Goal: Task Accomplishment & Management: Use online tool/utility

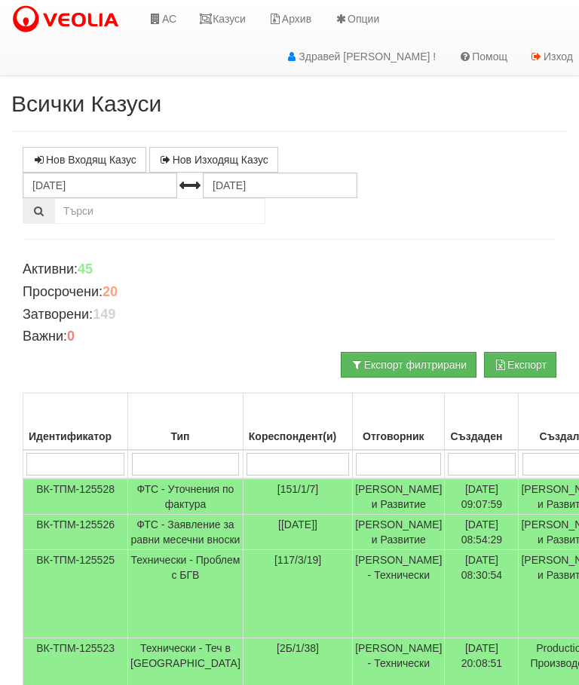
click at [179, 16] on link "АС" at bounding box center [162, 19] width 50 height 38
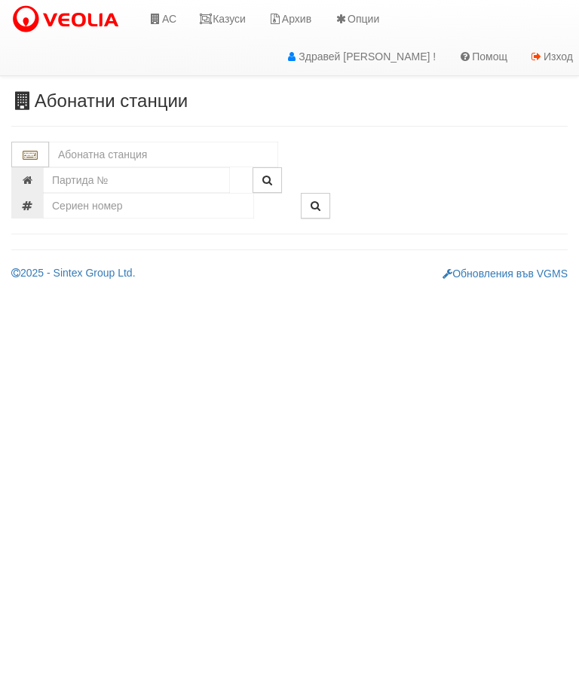
click at [141, 151] on input "text" at bounding box center [163, 155] width 229 height 26
click at [147, 177] on div "083/1 - Трошево - "ВЕОЛИЯ"" at bounding box center [163, 178] width 225 height 17
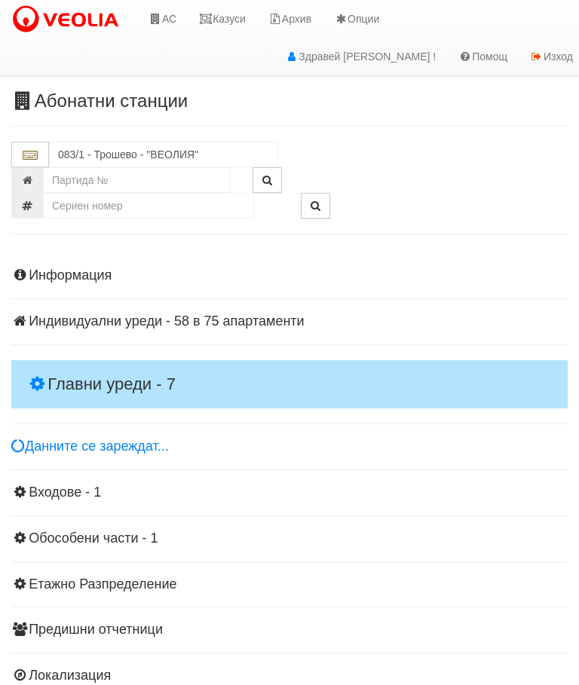
click at [113, 366] on h4 "Главни уреди - 7" at bounding box center [289, 384] width 556 height 48
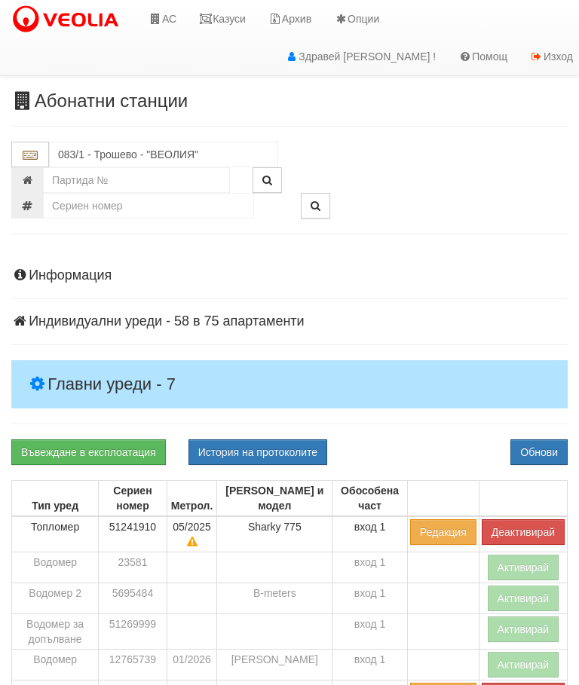
scroll to position [109, 0]
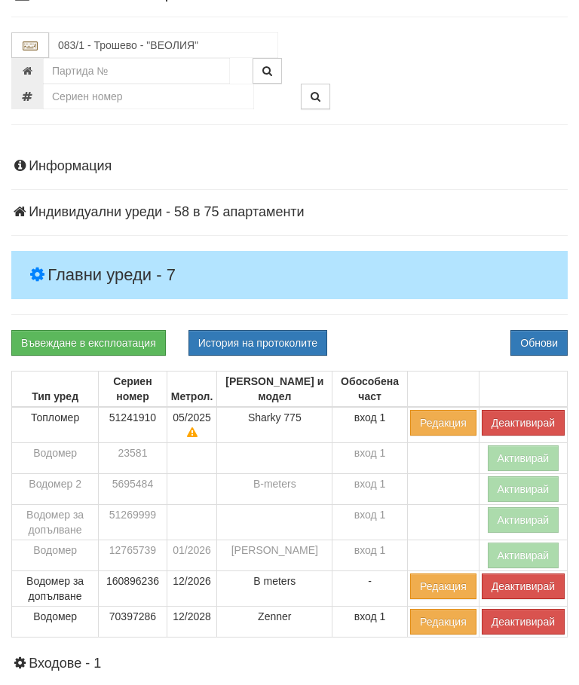
click at [514, 583] on button "Деактивирай" at bounding box center [523, 586] width 83 height 26
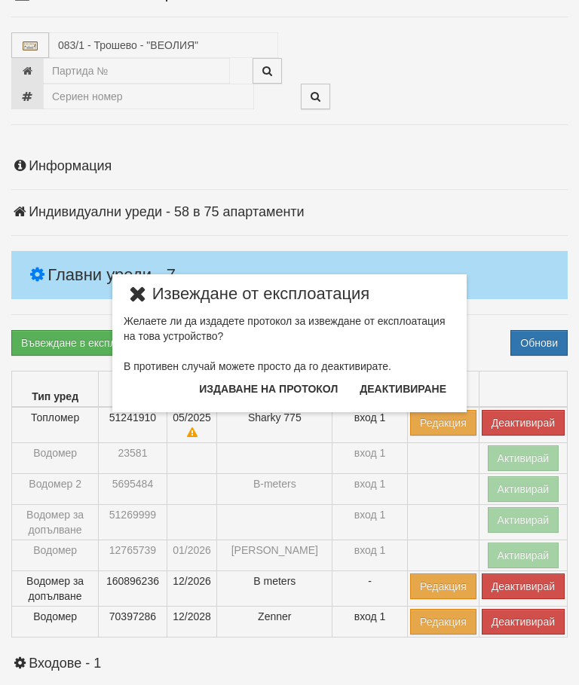
click at [283, 380] on button "Издаване на протокол" at bounding box center [268, 389] width 157 height 24
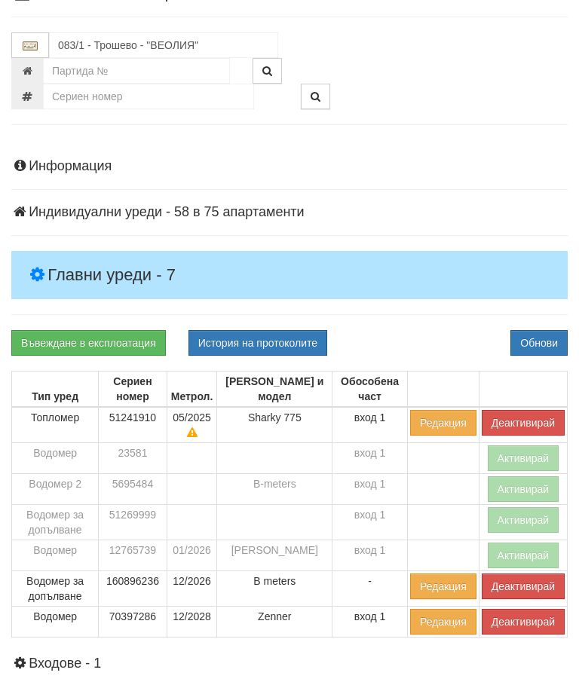
scroll to position [166, 0]
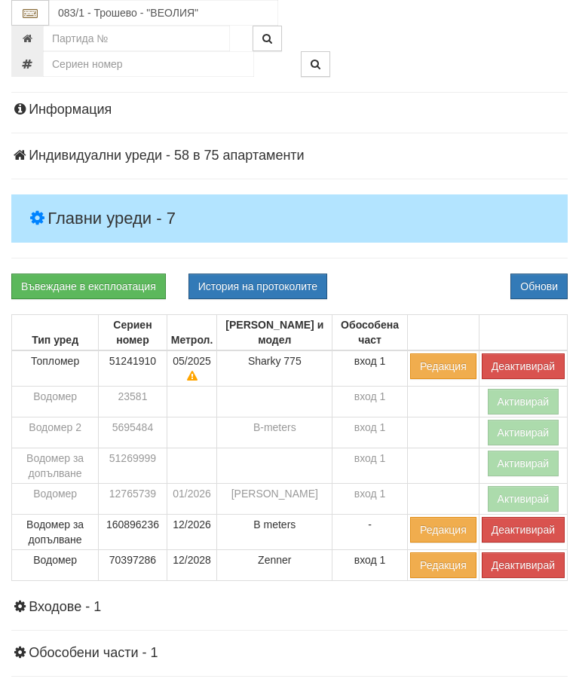
click at [442, 265] on div "Информация Параметри Брой Апартаменти: 75 Ползватели 07/2025 56 % 0 % 159" at bounding box center [289, 472] width 556 height 776
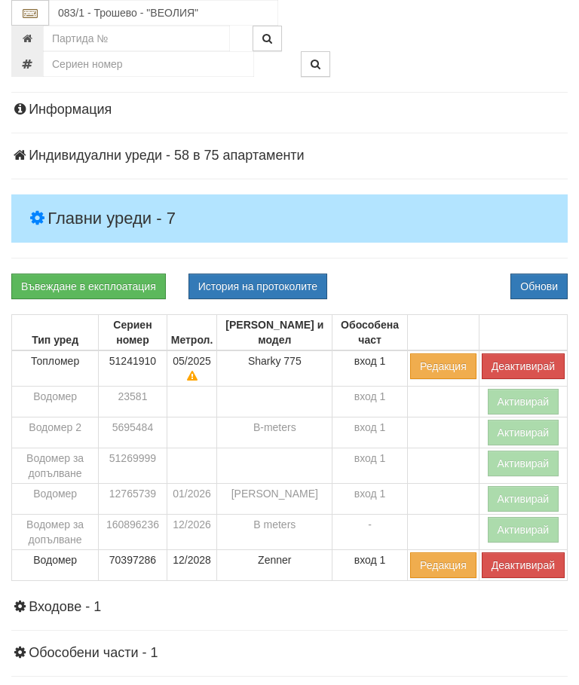
click at [508, 357] on button "Деактивирай" at bounding box center [523, 366] width 83 height 26
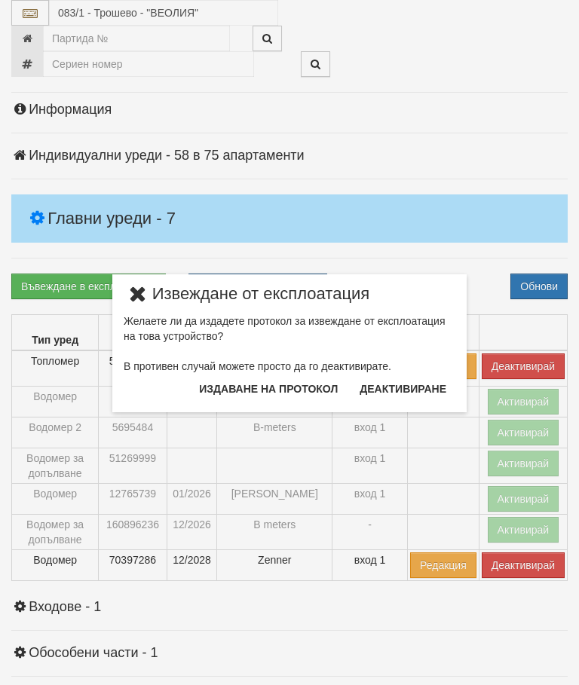
click at [307, 386] on button "Издаване на протокол" at bounding box center [268, 389] width 157 height 24
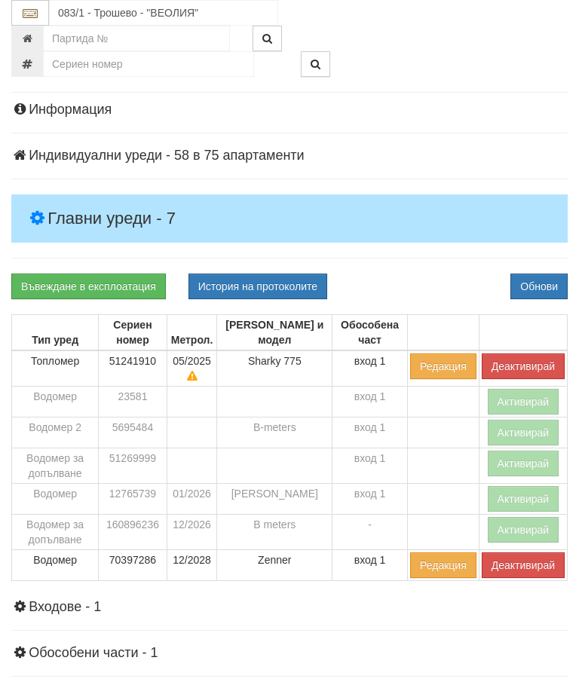
click at [433, 265] on div "Информация Параметри Брой Апартаменти: 75 Ползватели 07/2025 56 % 0 % 159" at bounding box center [289, 472] width 556 height 776
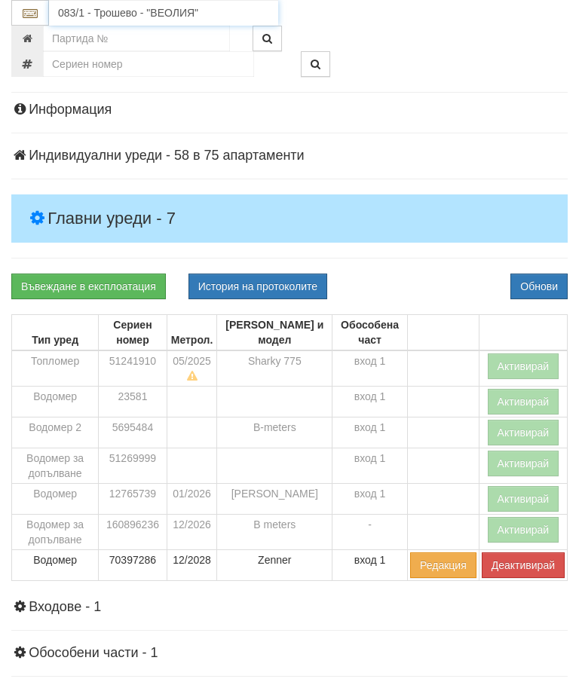
click at [137, 11] on input "083/1 - Трошево - "ВЕОЛИЯ"" at bounding box center [163, 13] width 229 height 26
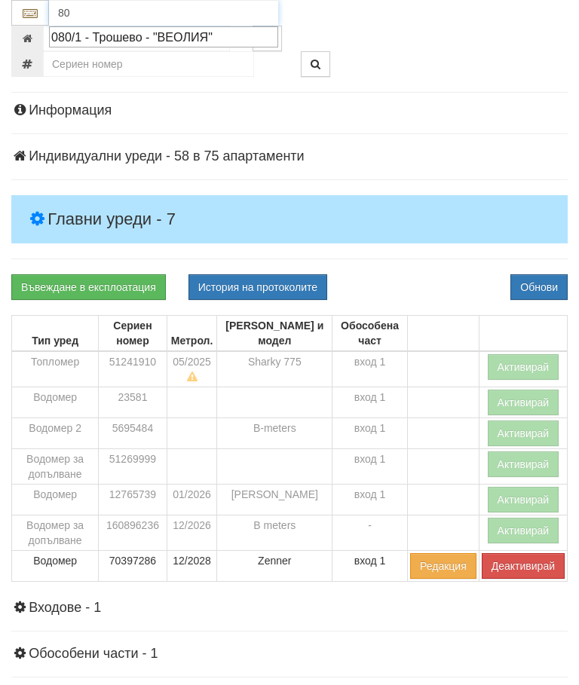
click at [148, 34] on div "080/1 - Трошево - "ВЕОЛИЯ"" at bounding box center [163, 37] width 225 height 17
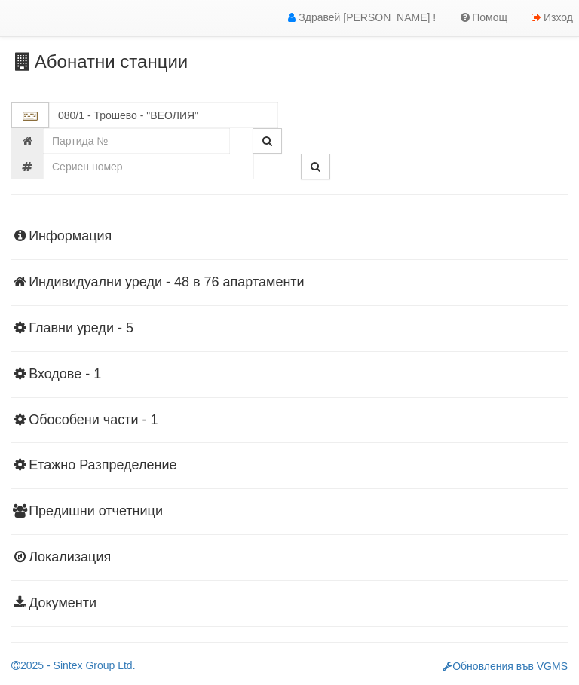
scroll to position [33, 0]
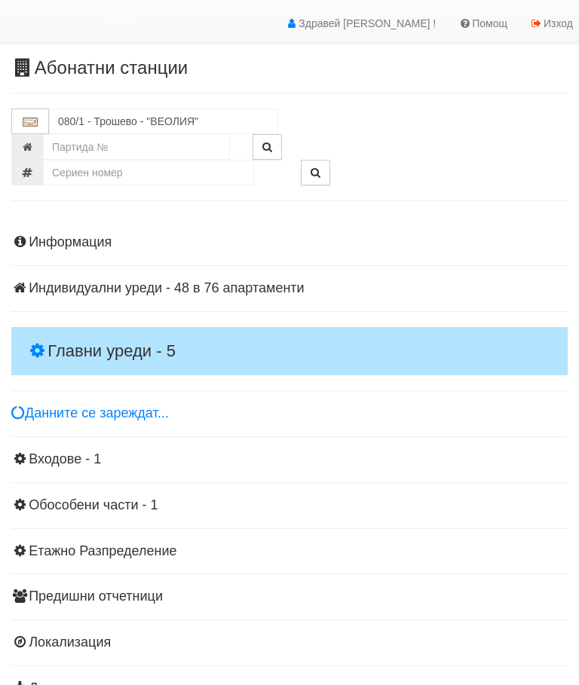
click at [124, 331] on h4 "Главни уреди - 5" at bounding box center [289, 351] width 556 height 48
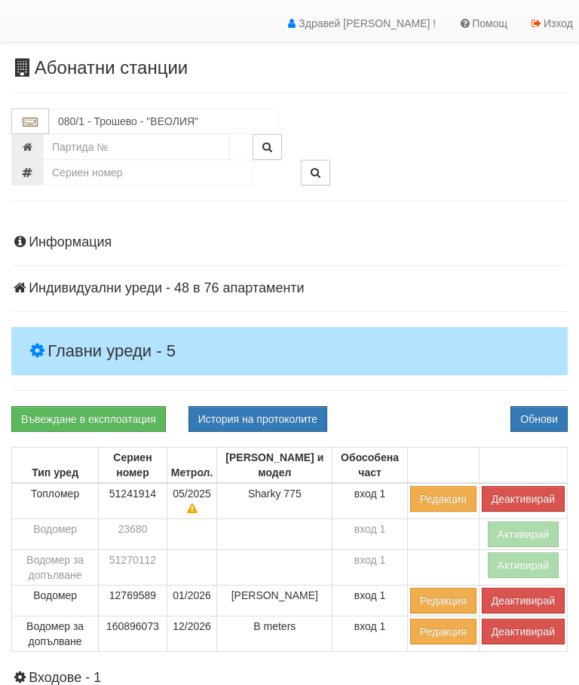
click at [515, 495] on button "Деактивирай" at bounding box center [523, 499] width 83 height 26
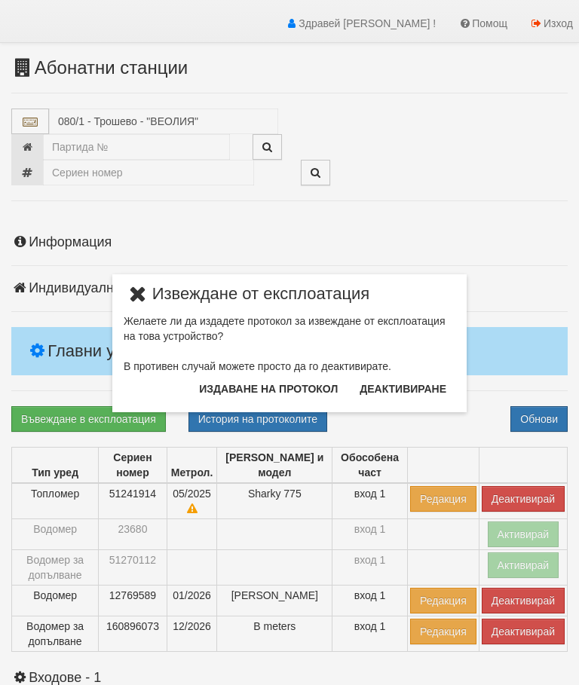
click at [272, 392] on button "Издаване на протокол" at bounding box center [268, 389] width 157 height 24
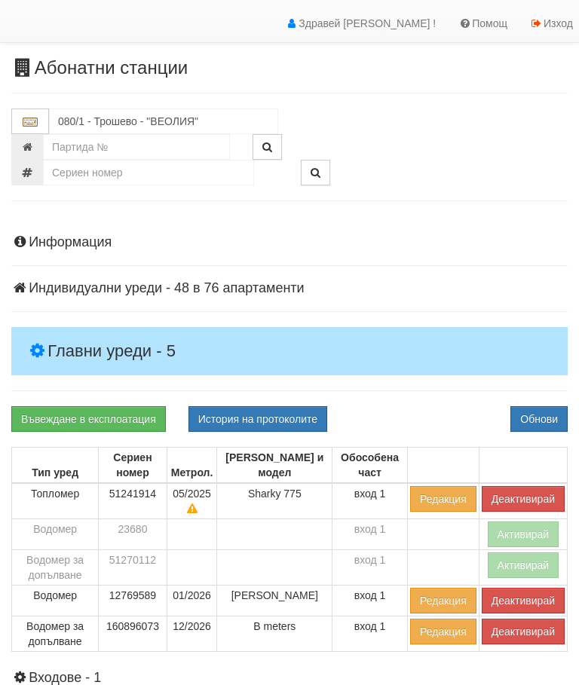
click at [436, 404] on div "Информация Параметри Брой Апартаменти: 76 Ползватели 07/2025 43 % 0 % 139" at bounding box center [289, 573] width 556 height 714
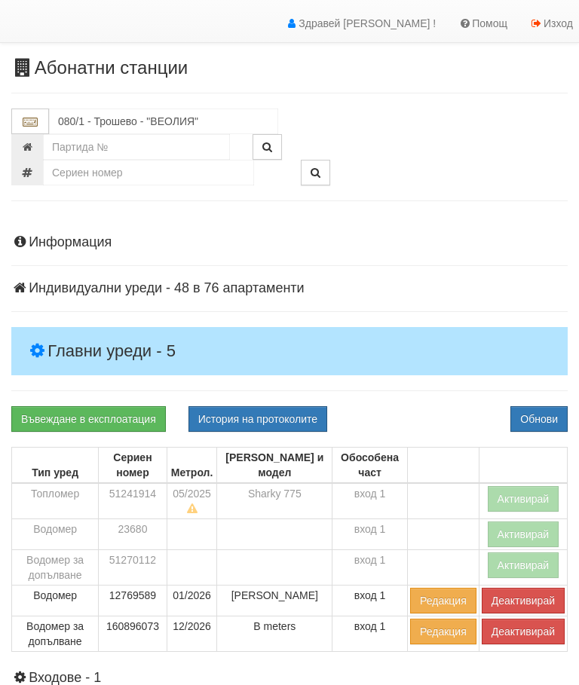
click at [502, 634] on button "Деактивирай" at bounding box center [523, 632] width 83 height 26
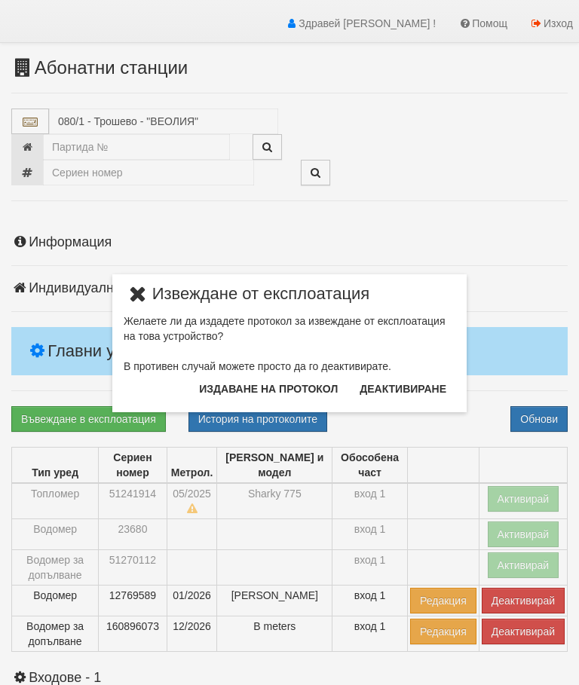
click at [286, 384] on button "Издаване на протокол" at bounding box center [268, 389] width 157 height 24
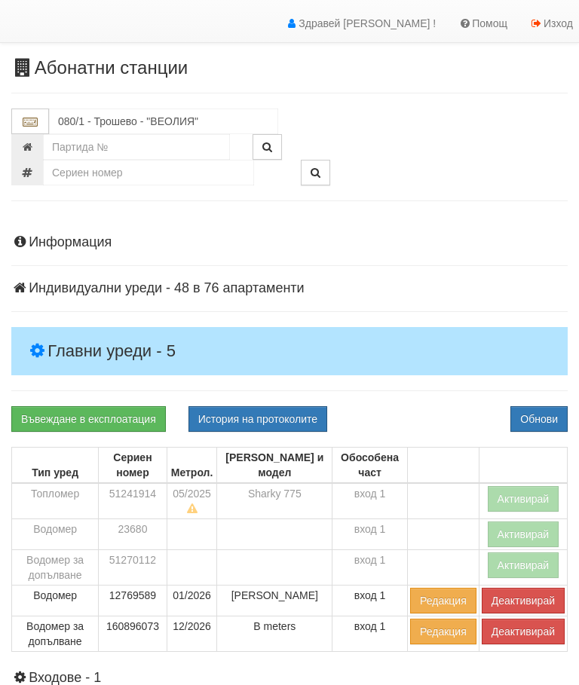
click at [434, 397] on div "Информация Параметри Брой Апартаменти: 76 Ползватели 07/2025 43 % 0 % 139" at bounding box center [289, 573] width 556 height 714
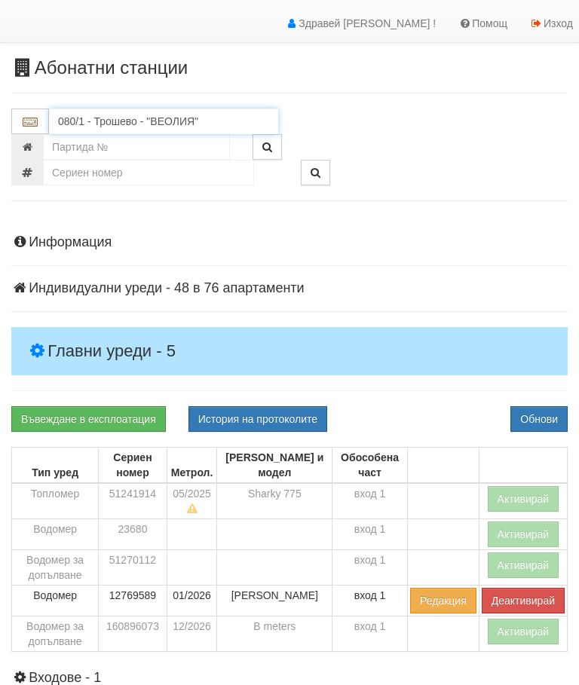
click at [134, 118] on input "080/1 - Трошево - "ВЕОЛИЯ"" at bounding box center [163, 122] width 229 height 26
click at [151, 143] on div "082/1 - Трошево - "ВЕОЛИЯ"" at bounding box center [163, 144] width 225 height 17
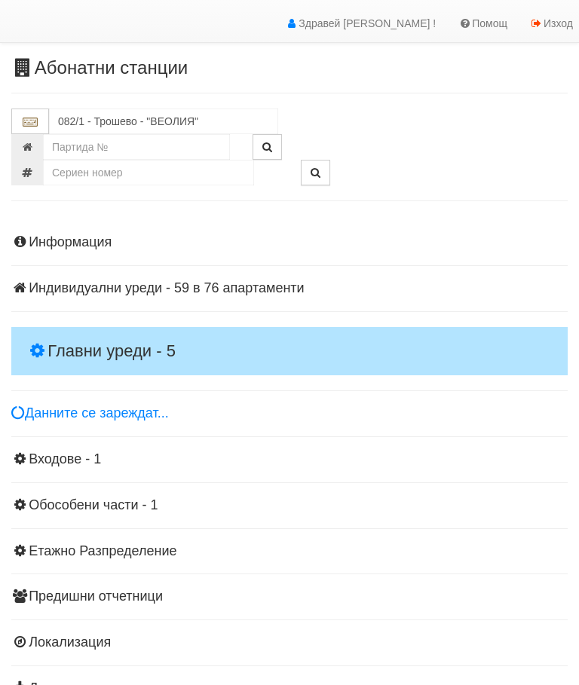
click at [120, 325] on div "Информация Параметри Брой Апартаменти: 76 Ползватели 07/2025 46 % 0 % 140" at bounding box center [289, 463] width 556 height 495
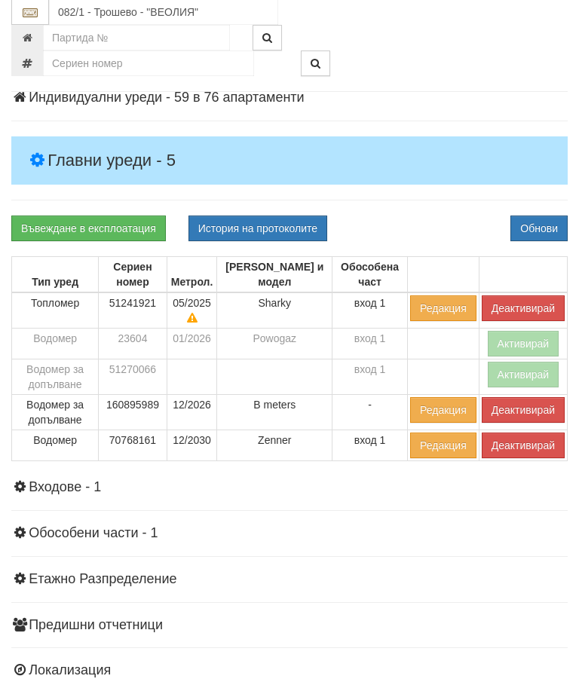
scroll to position [225, 0]
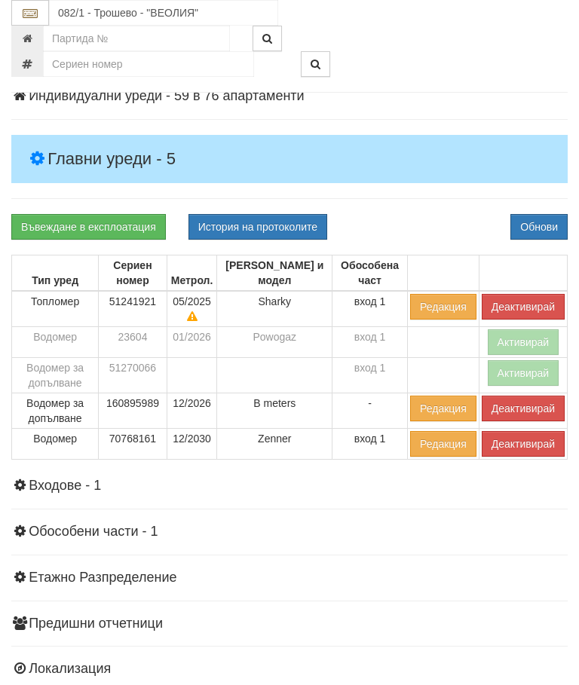
click at [515, 404] on button "Деактивирай" at bounding box center [523, 409] width 83 height 26
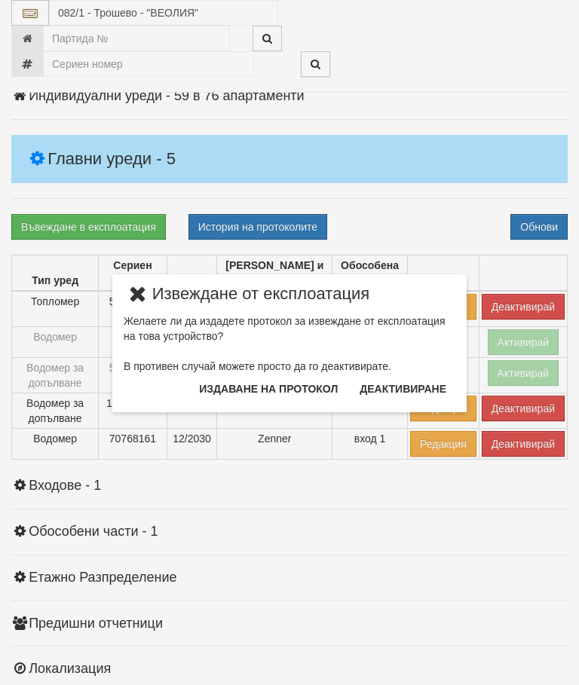
click at [273, 388] on button "Издаване на протокол" at bounding box center [268, 389] width 157 height 24
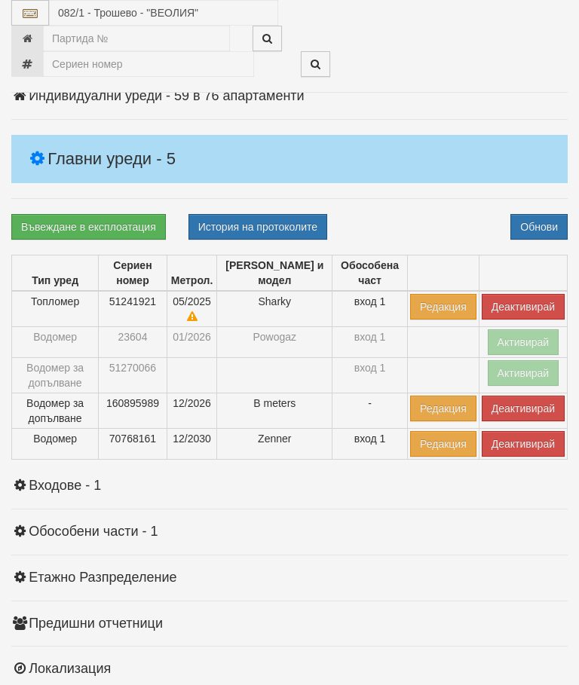
scroll to position [282, 0]
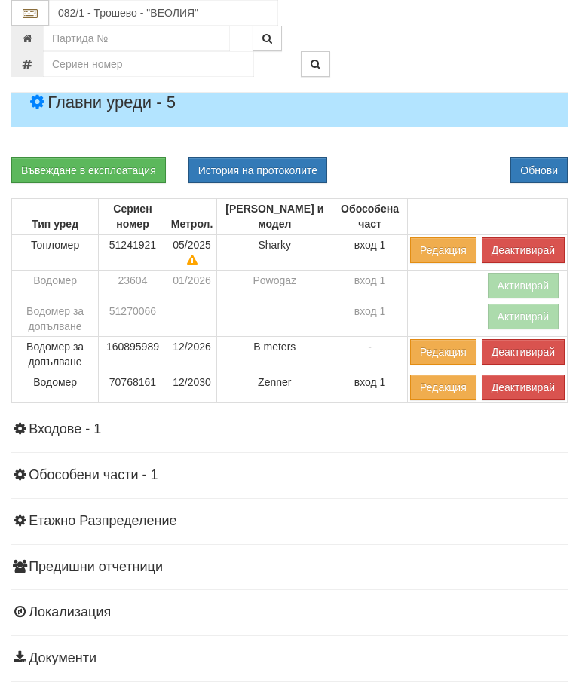
click at [381, 446] on div "Информация Параметри Брой Апартаменти: 76 Ползватели 07/2025 46 % 0 % 140" at bounding box center [289, 325] width 556 height 714
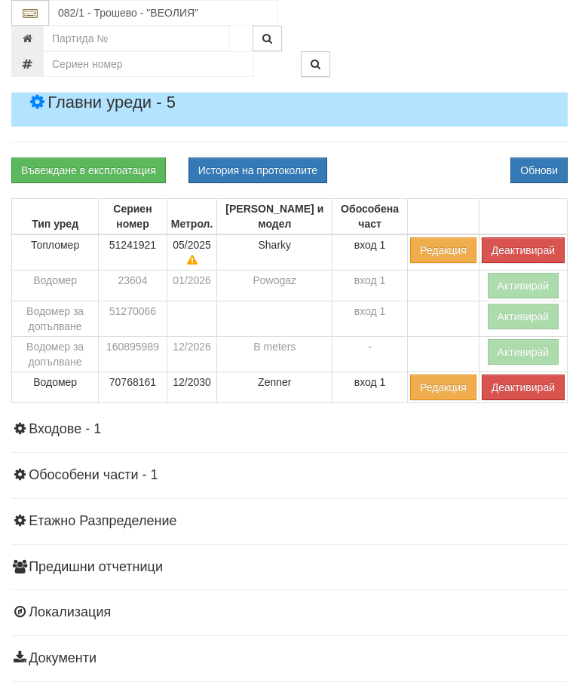
click at [512, 237] on button "Деактивирай" at bounding box center [523, 250] width 83 height 26
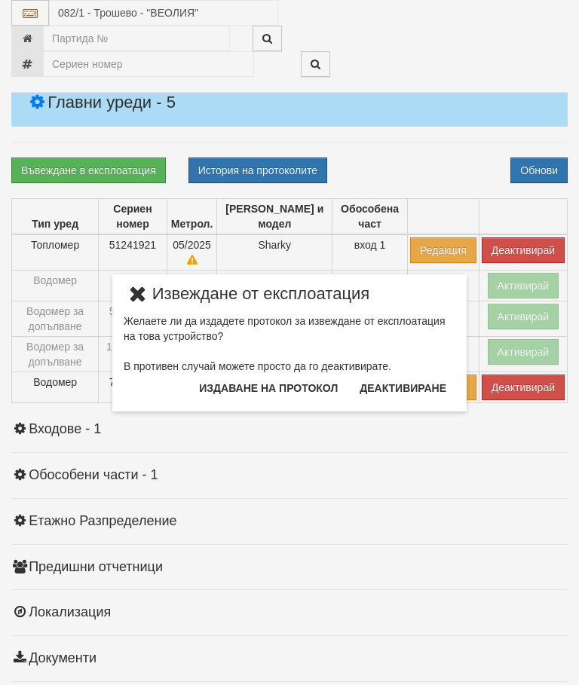
click at [268, 395] on button "Издаване на протокол" at bounding box center [268, 388] width 157 height 24
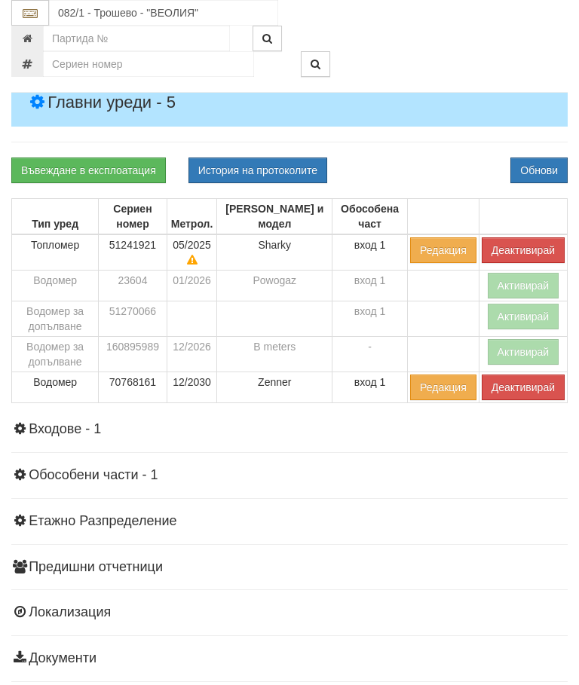
click at [411, 457] on div "Информация Параметри Брой Апартаменти: 76 Ползватели 07/2025 46 % 0 % 140" at bounding box center [289, 325] width 556 height 714
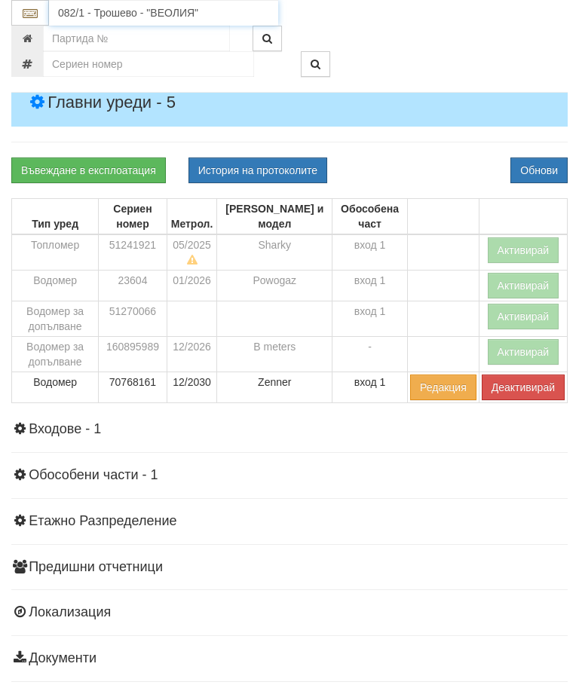
click at [136, 11] on input "082/1 - Трошево - "ВЕОЛИЯ"" at bounding box center [163, 13] width 229 height 26
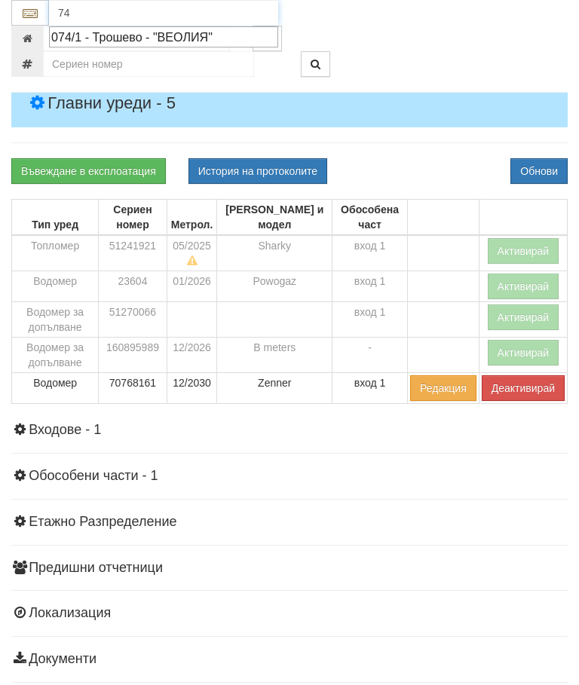
click at [153, 32] on div "074/1 - Трошево - "ВЕОЛИЯ"" at bounding box center [163, 37] width 225 height 17
type input "074/1 - Трошево - "ВЕОЛИЯ""
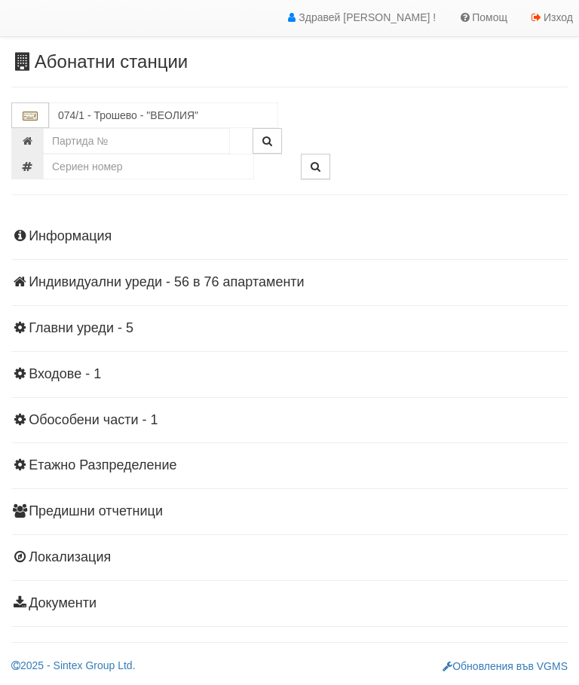
scroll to position [33, 0]
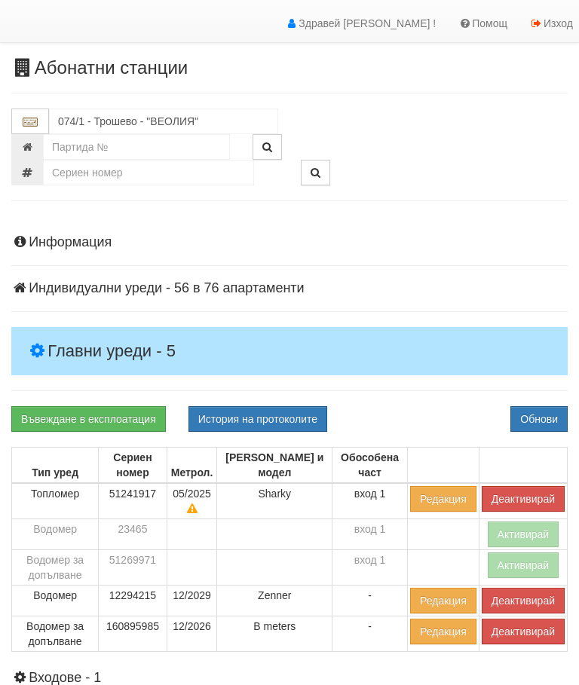
click at [112, 327] on h4 "Главни уреди - 5" at bounding box center [289, 351] width 556 height 48
click at [504, 631] on button "Деактивирай" at bounding box center [523, 632] width 83 height 26
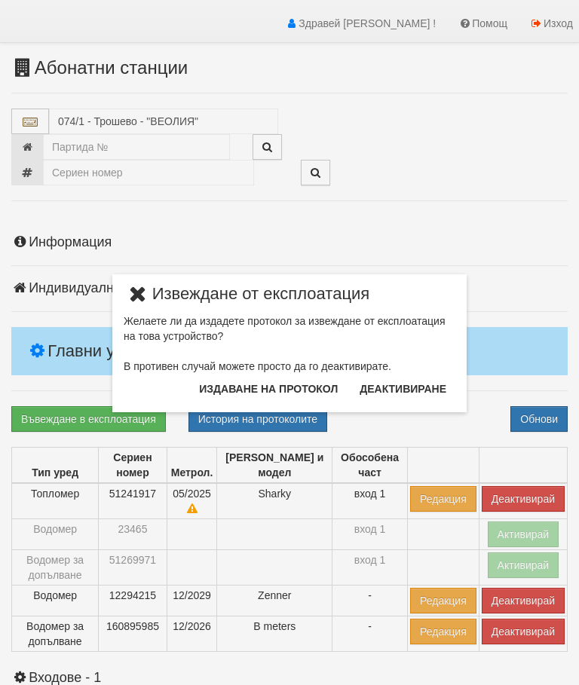
click at [274, 389] on button "Издаване на протокол" at bounding box center [268, 389] width 157 height 24
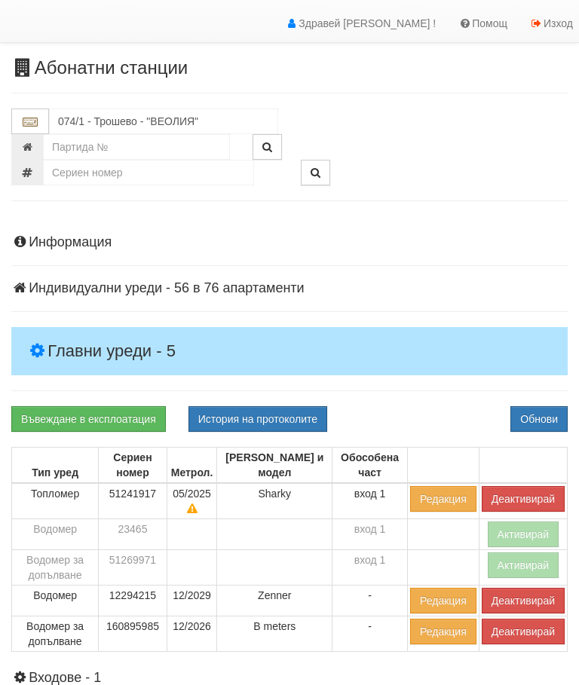
click at [432, 398] on div "Информация Параметри Брой Апартаменти: 76 Ползватели 07/2025 51 % 0 % 153" at bounding box center [289, 573] width 556 height 714
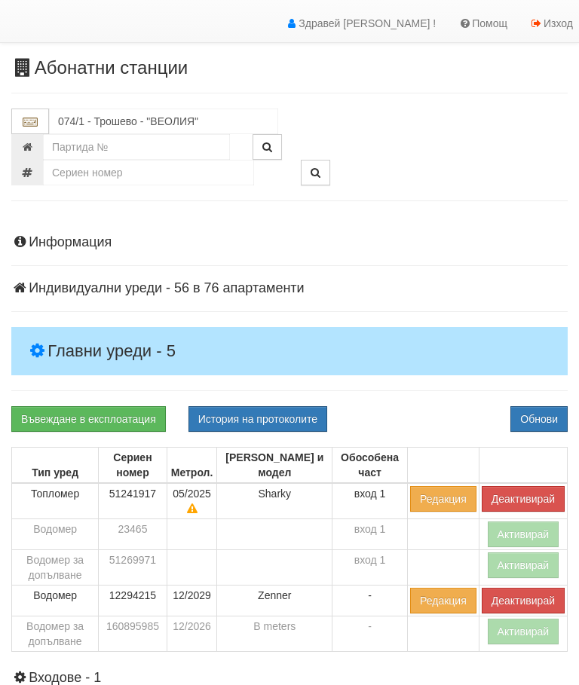
click at [518, 490] on button "Деактивирай" at bounding box center [523, 499] width 83 height 26
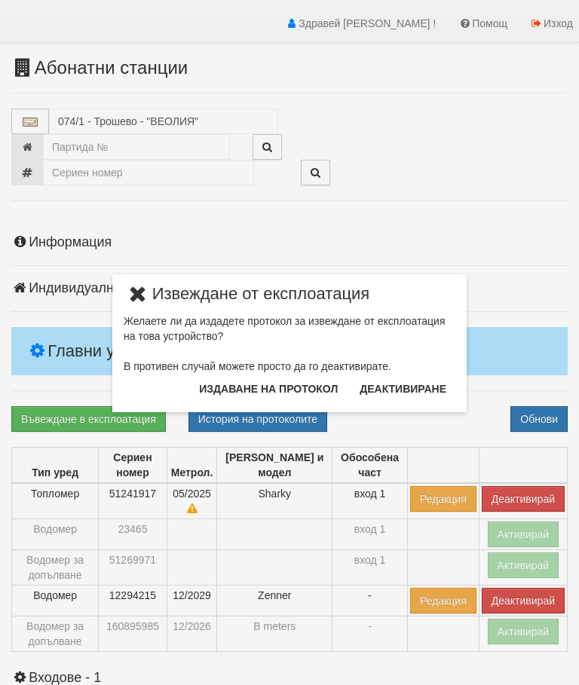
click at [289, 386] on button "Издаване на протокол" at bounding box center [268, 389] width 157 height 24
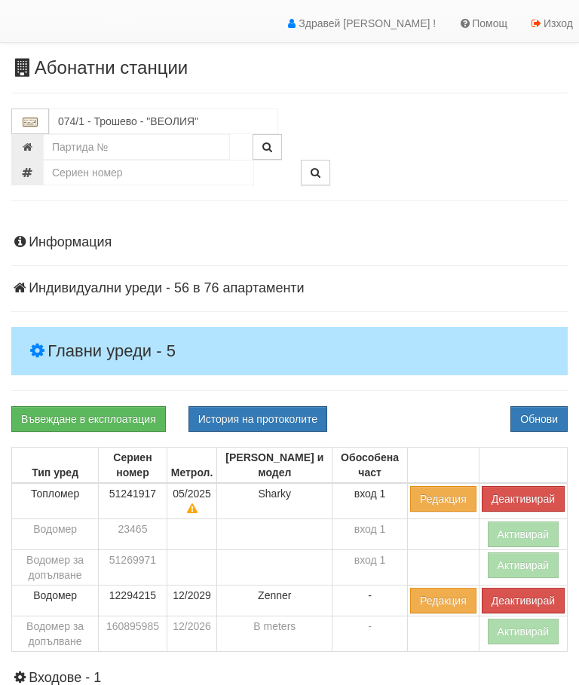
click at [420, 402] on div "Информация Параметри Брой Апартаменти: 76 Ползватели 07/2025 51 % 0 % 153" at bounding box center [289, 573] width 556 height 714
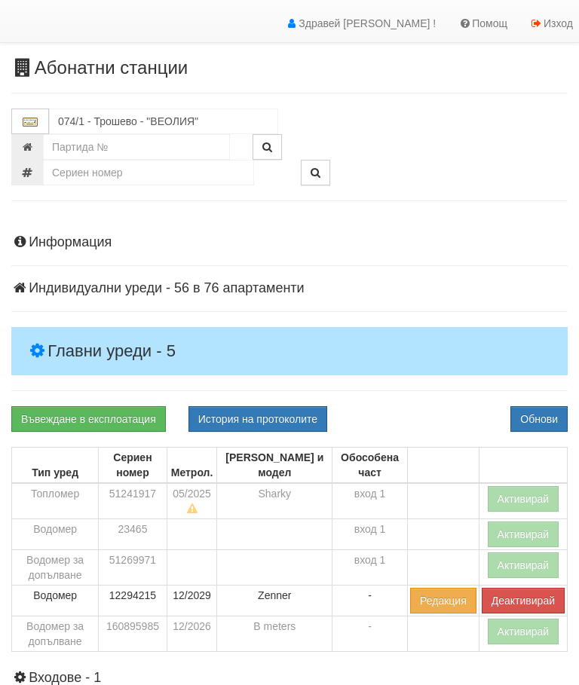
click at [416, 411] on div "Въвеждане в експлоатация История на протоколите Обнови" at bounding box center [289, 419] width 579 height 26
click at [572, 163] on div at bounding box center [433, 173] width 289 height 26
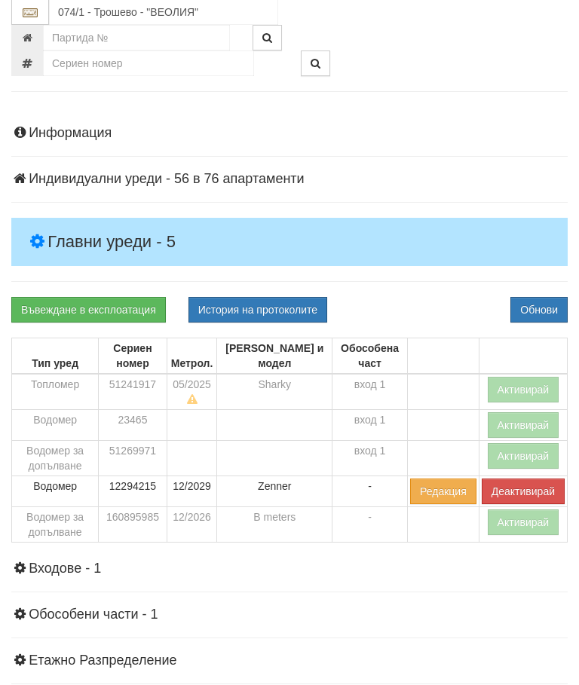
scroll to position [144, 0]
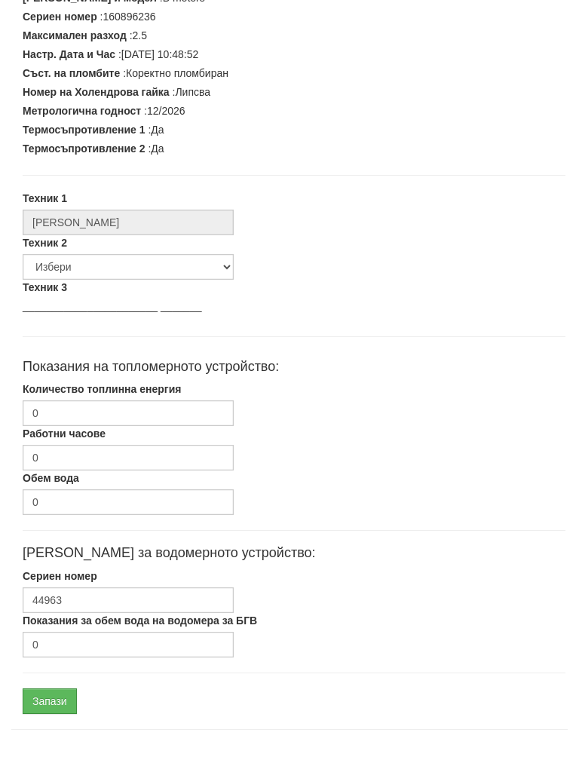
scroll to position [382, 0]
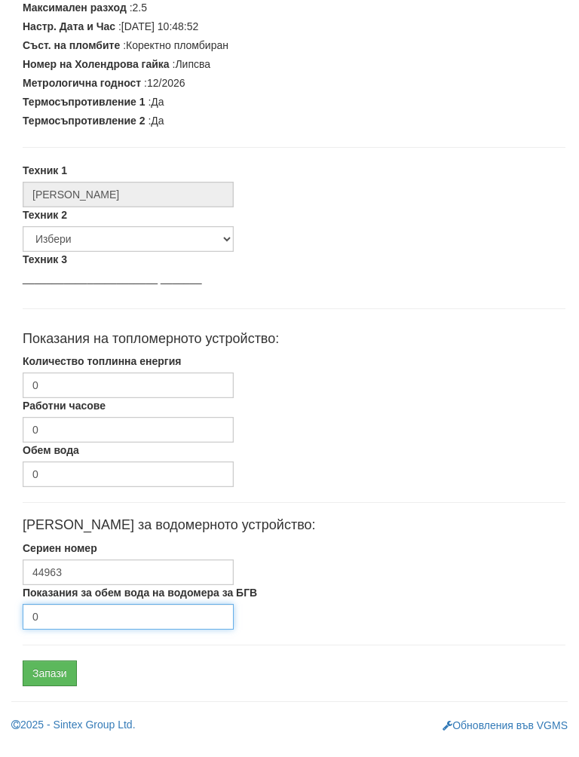
click at [96, 619] on input "0" at bounding box center [128, 632] width 211 height 26
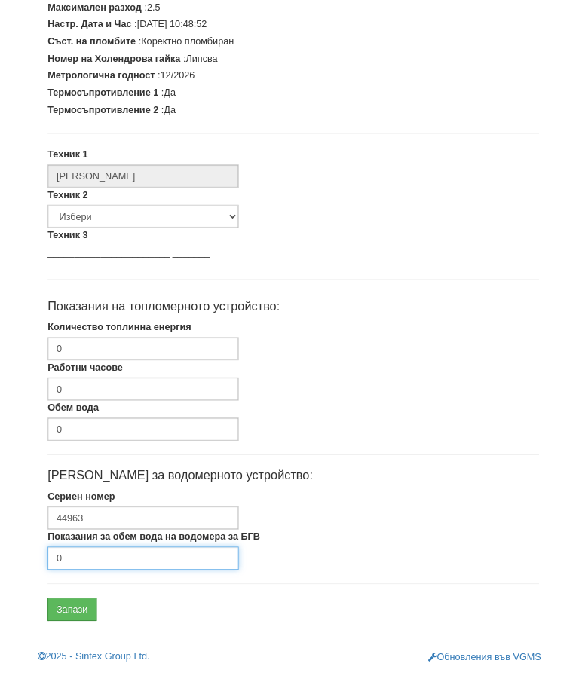
scroll to position [454, 0]
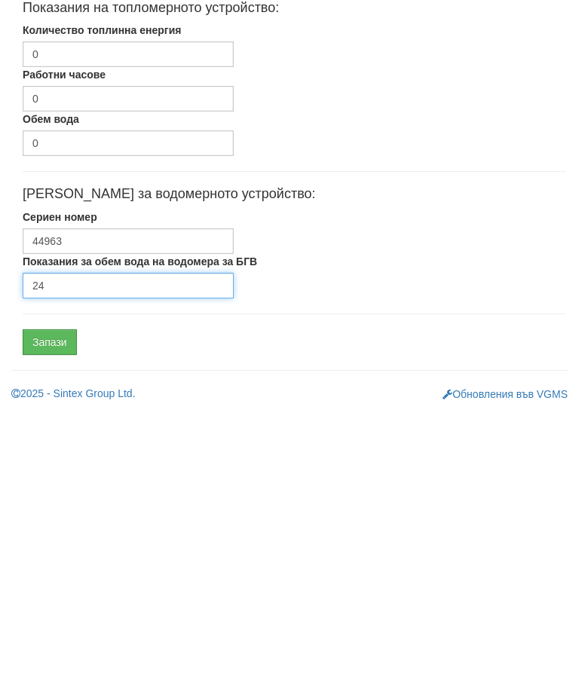
type input "24"
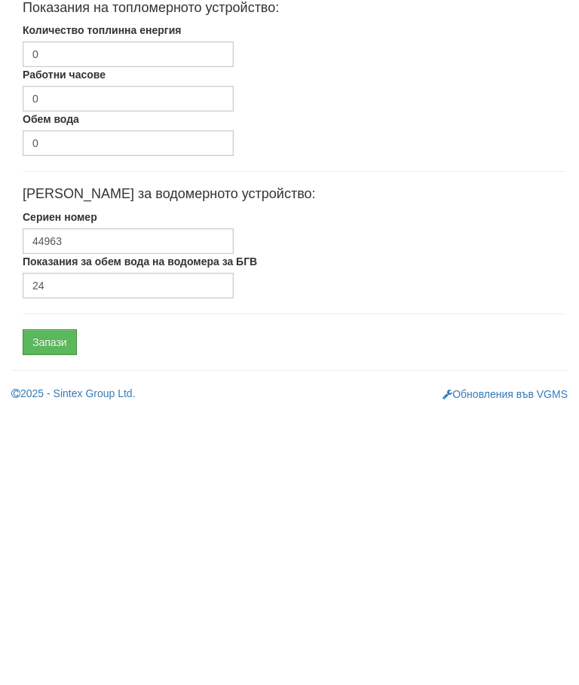
click at [62, 604] on input "Запази" at bounding box center [50, 617] width 54 height 26
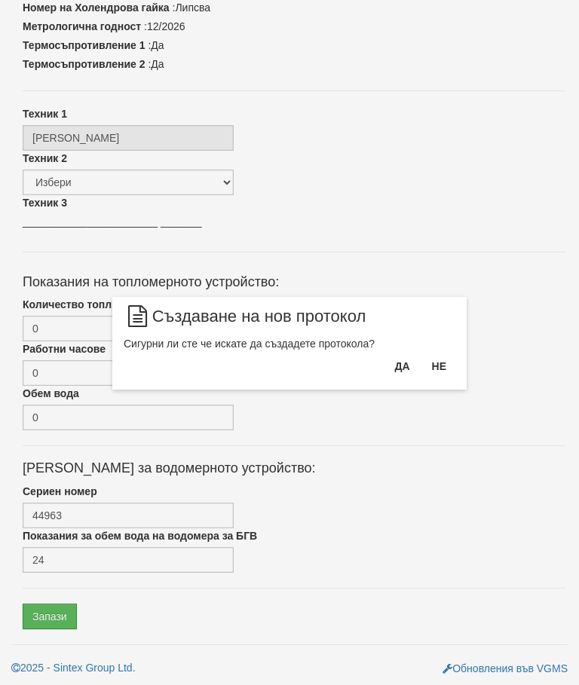
click at [395, 366] on button "Да" at bounding box center [401, 366] width 33 height 24
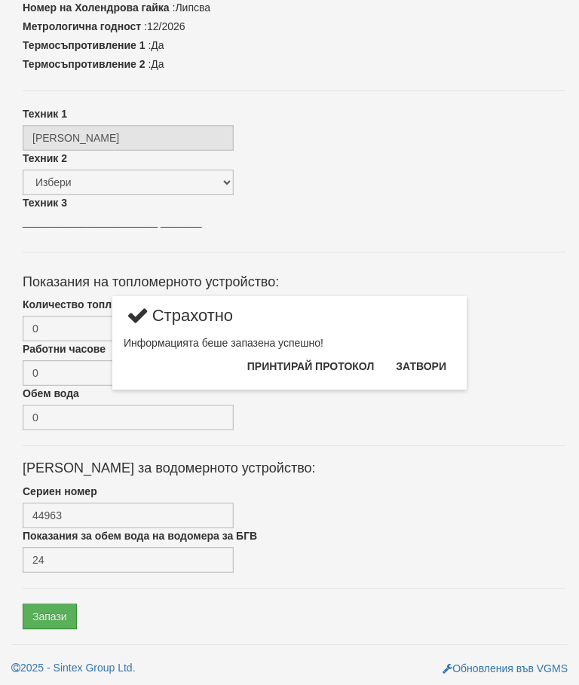
click at [426, 366] on button "Затвори" at bounding box center [421, 366] width 69 height 24
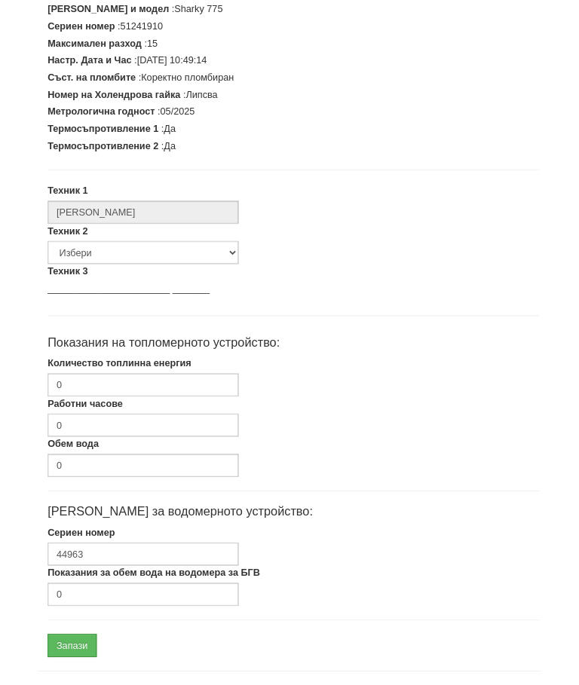
scroll to position [382, 0]
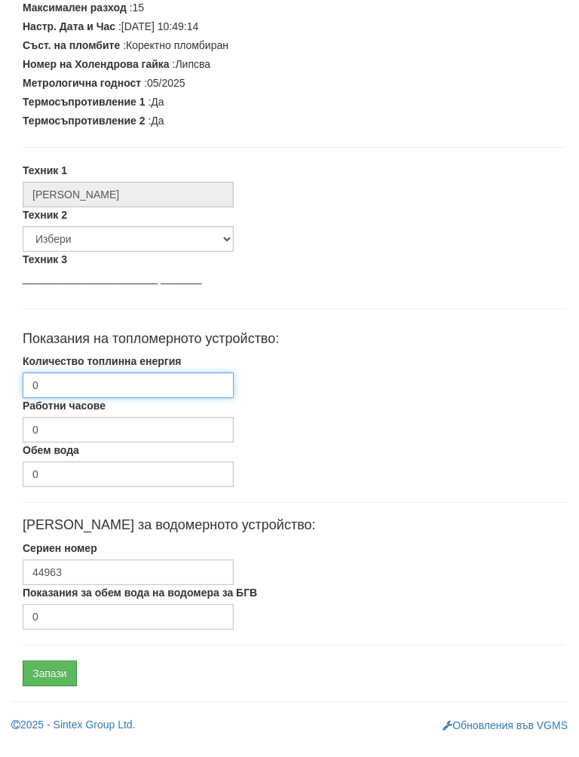
click at [145, 387] on input "0" at bounding box center [128, 400] width 211 height 26
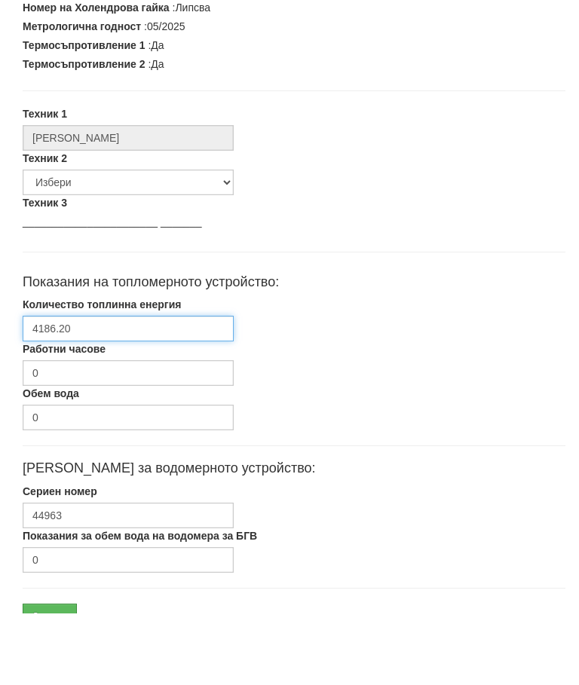
scroll to position [454, 0]
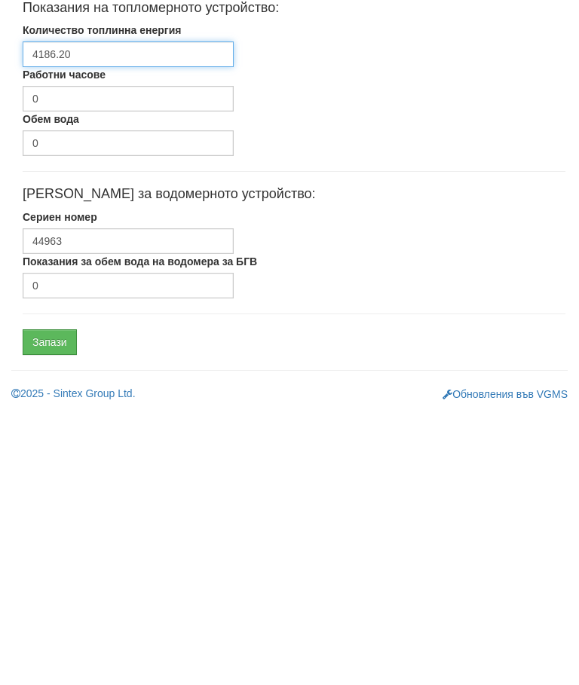
type input "4186.20"
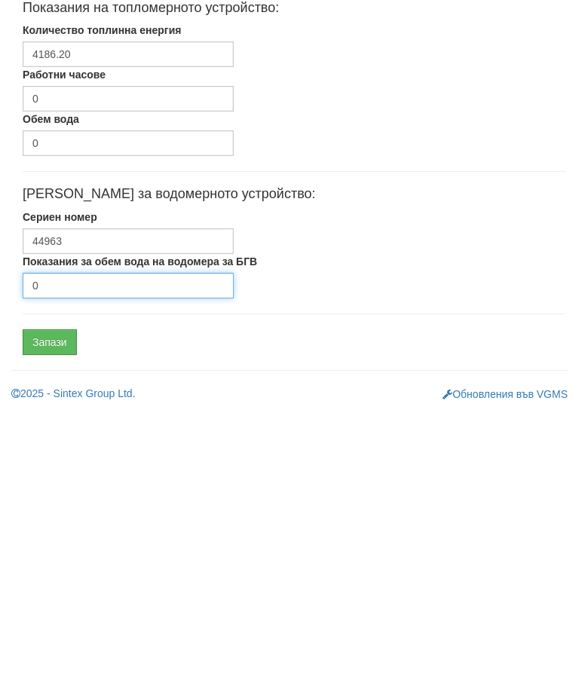
click at [98, 547] on input "0" at bounding box center [128, 560] width 211 height 26
type input "2589"
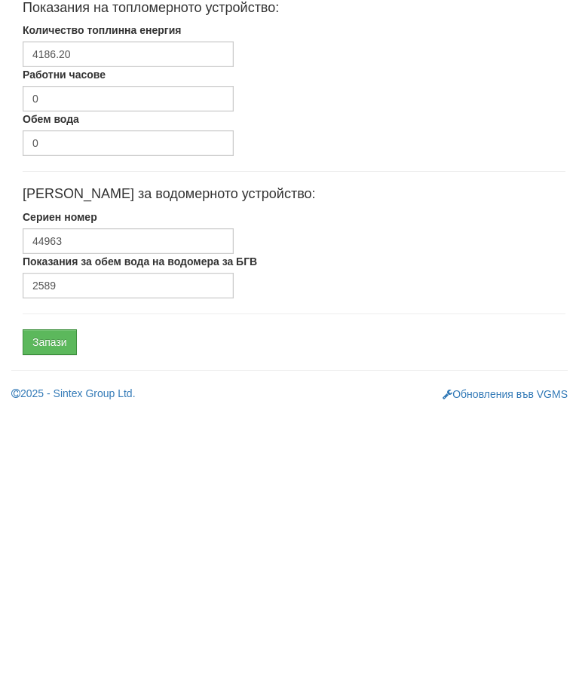
click at [45, 604] on input "Запази" at bounding box center [50, 617] width 54 height 26
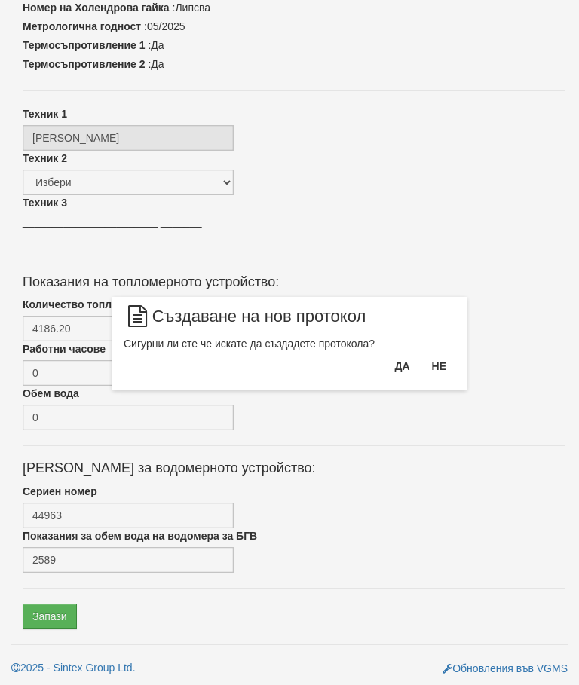
click at [397, 371] on button "Да" at bounding box center [401, 366] width 33 height 24
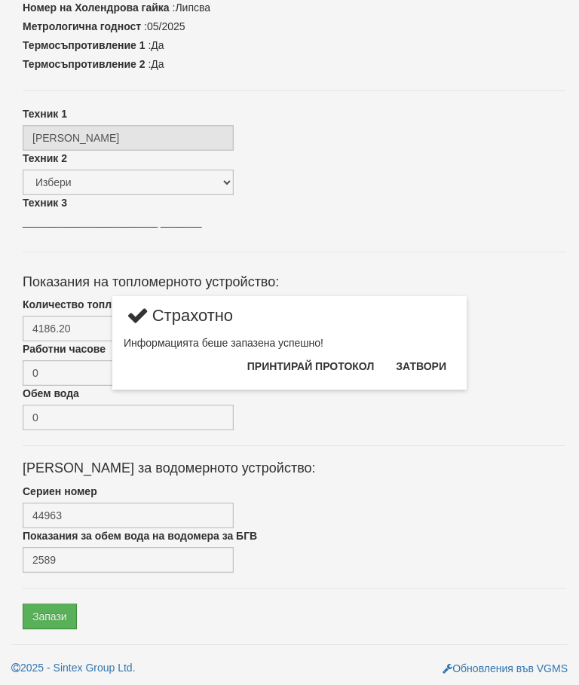
click at [424, 376] on button "Затвори" at bounding box center [421, 366] width 69 height 24
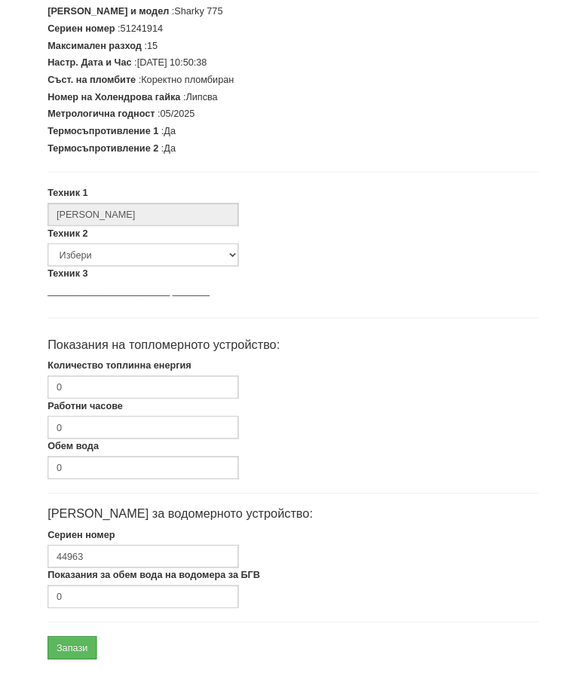
scroll to position [382, 0]
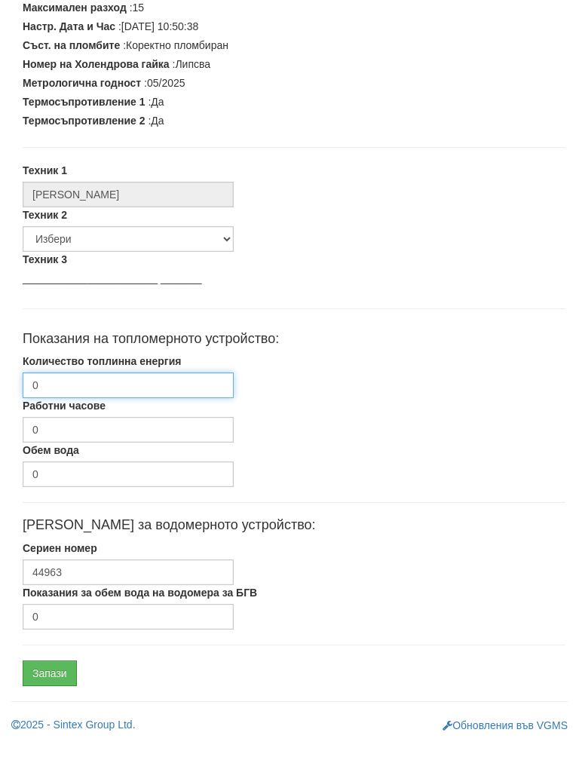
click at [141, 387] on input "0" at bounding box center [128, 400] width 211 height 26
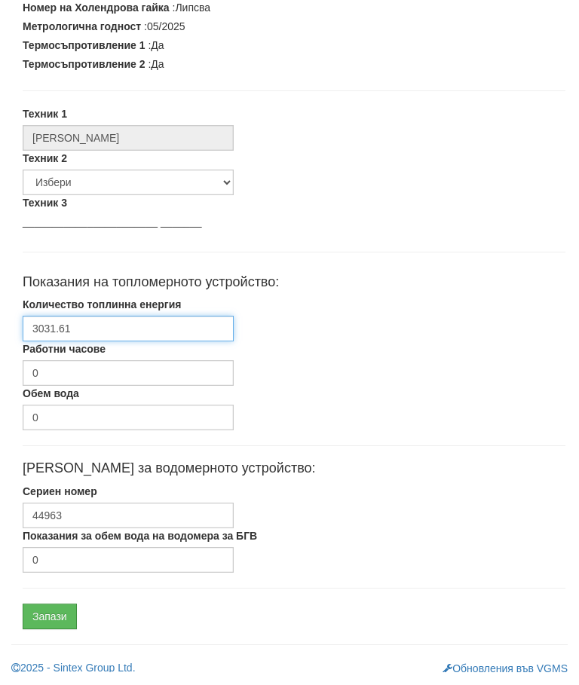
scroll to position [454, 0]
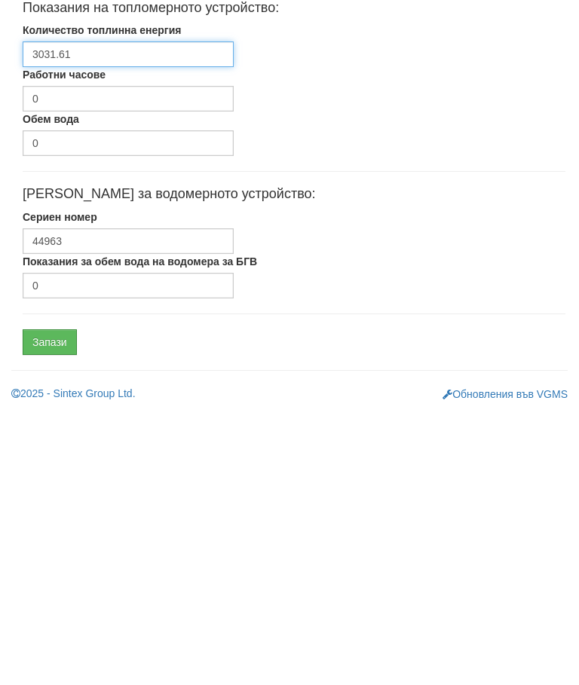
type input "3031.61"
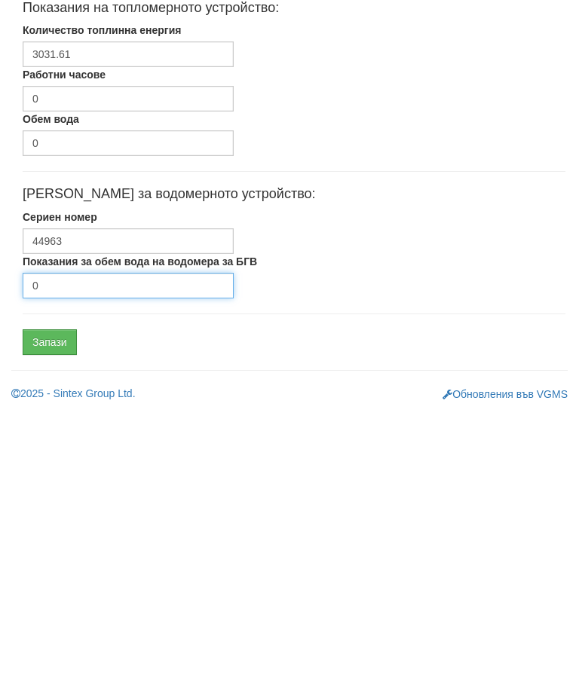
click at [115, 547] on input "0" at bounding box center [128, 560] width 211 height 26
type input "428"
type input "4286"
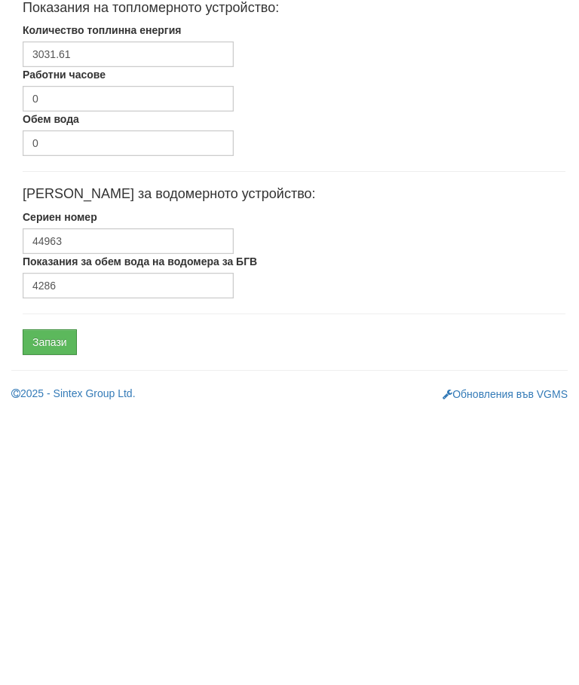
click at [63, 604] on input "Запази" at bounding box center [50, 617] width 54 height 26
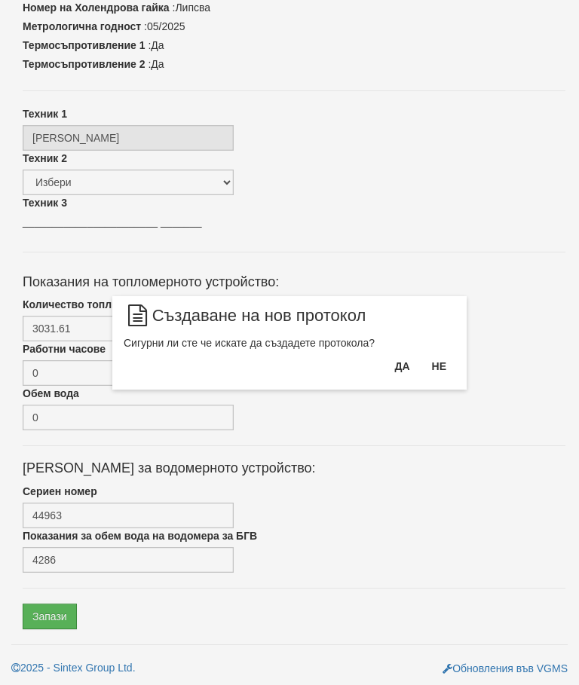
click at [391, 366] on button "Да" at bounding box center [401, 366] width 33 height 24
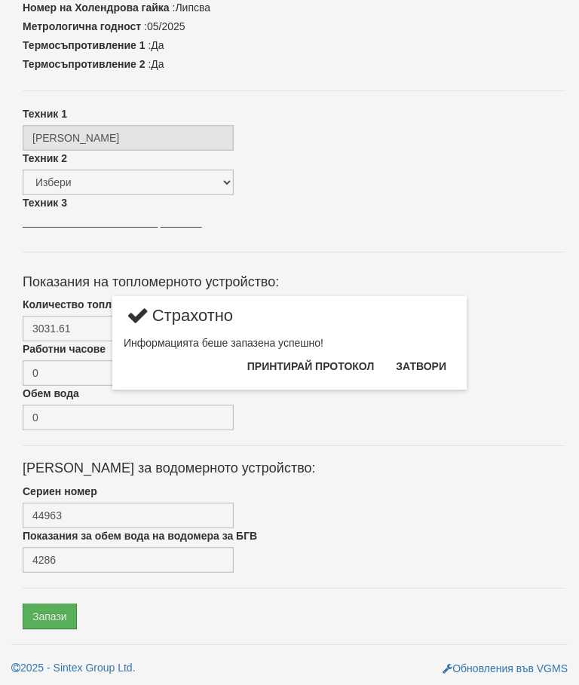
click at [424, 364] on button "Затвори" at bounding box center [421, 366] width 69 height 24
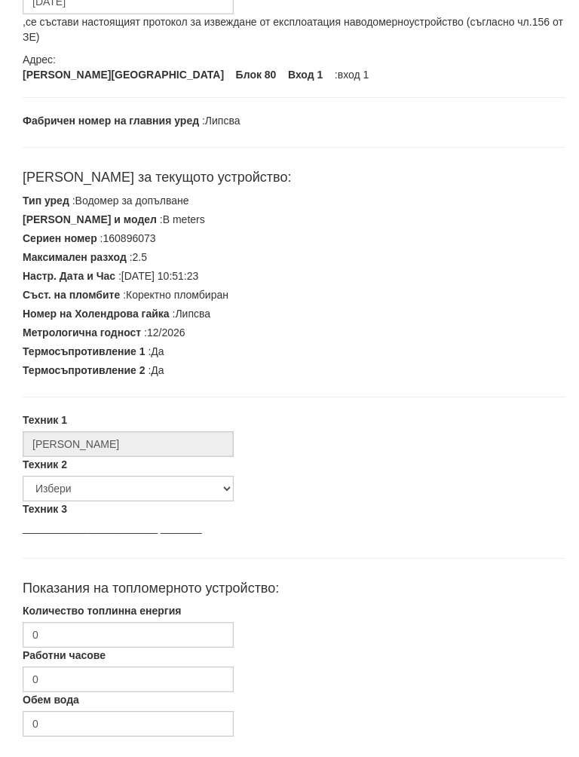
scroll to position [382, 0]
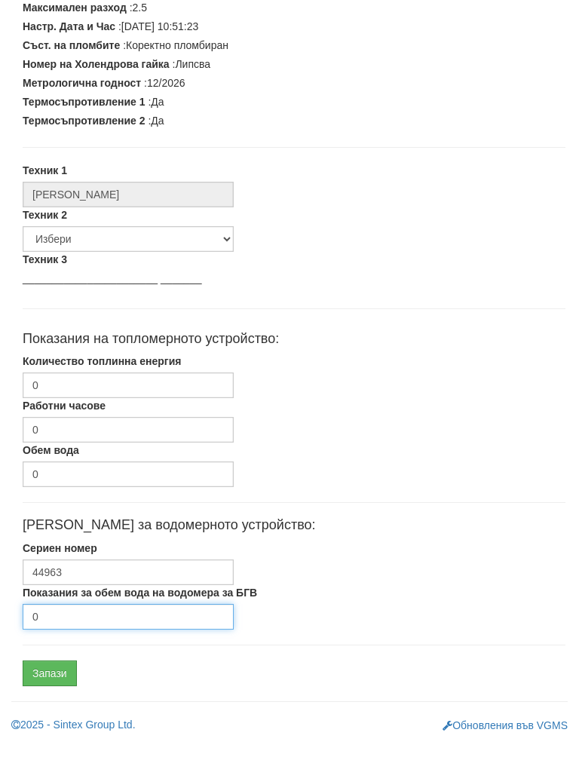
click at [101, 619] on input "0" at bounding box center [128, 632] width 211 height 26
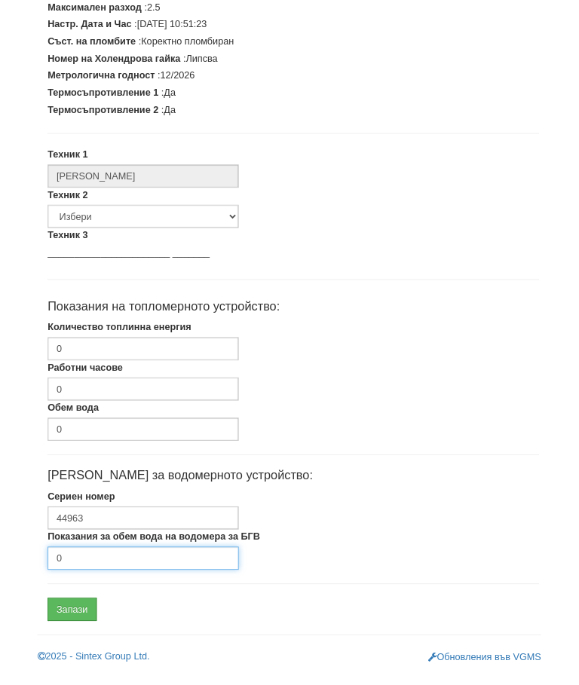
scroll to position [454, 0]
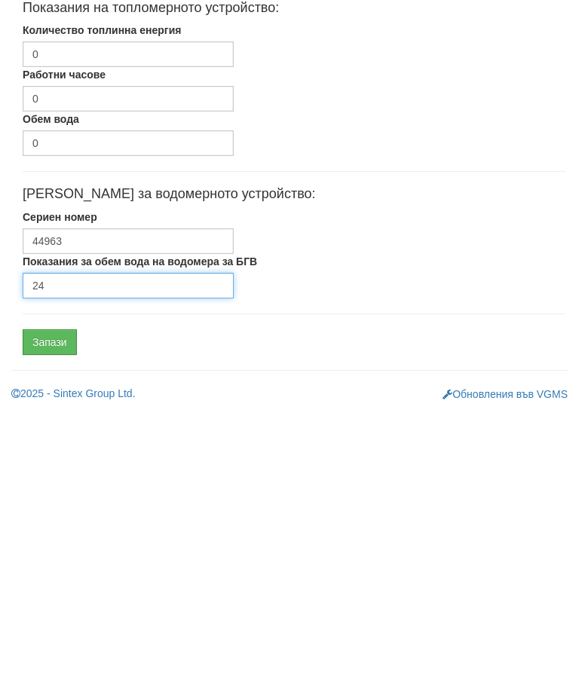
type input "24"
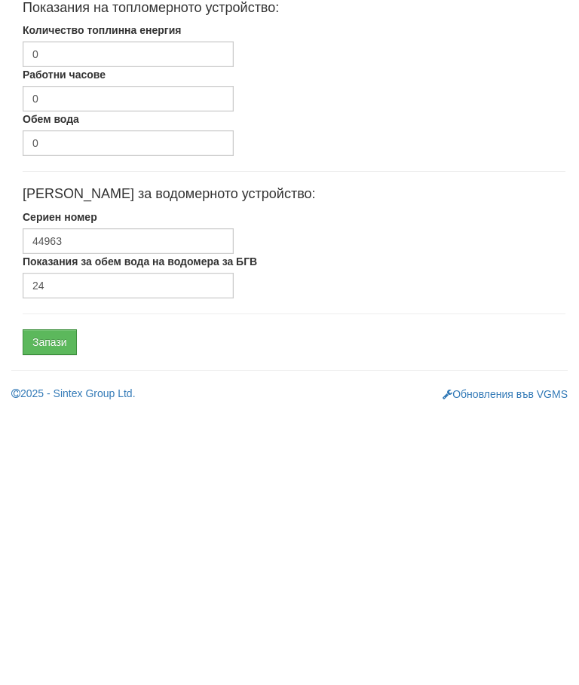
click at [60, 604] on input "Запази" at bounding box center [50, 617] width 54 height 26
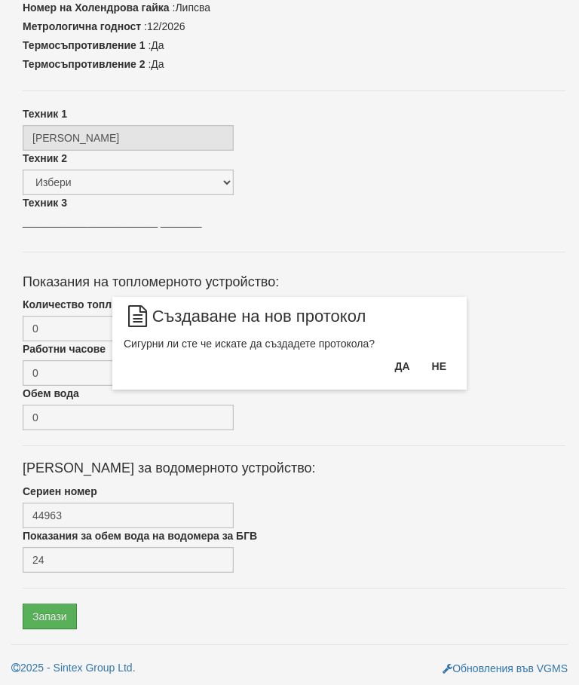
click at [394, 362] on button "Да" at bounding box center [401, 366] width 33 height 24
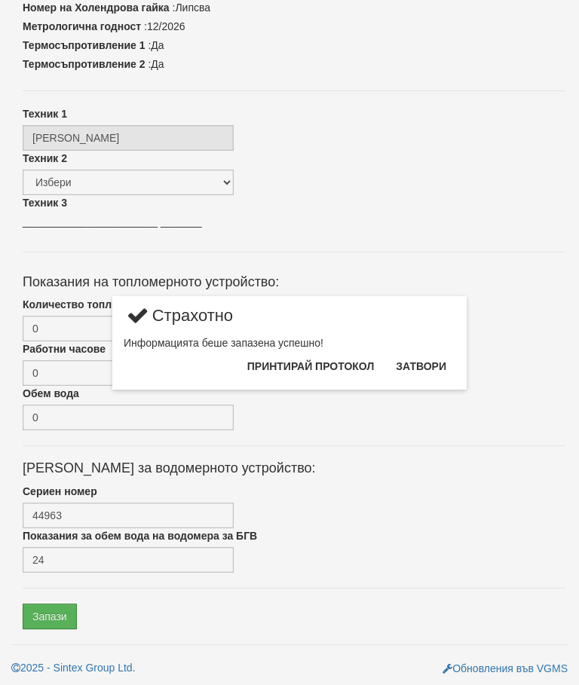
click at [425, 364] on button "Затвори" at bounding box center [421, 366] width 69 height 24
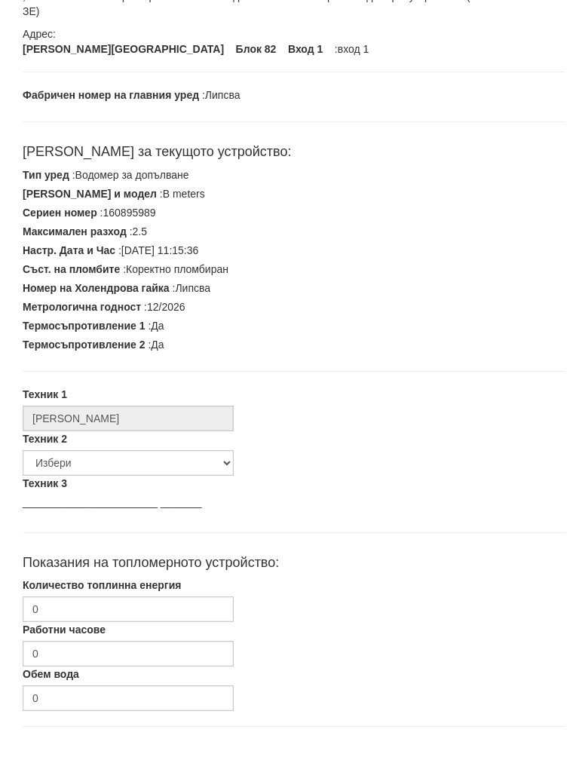
scroll to position [382, 0]
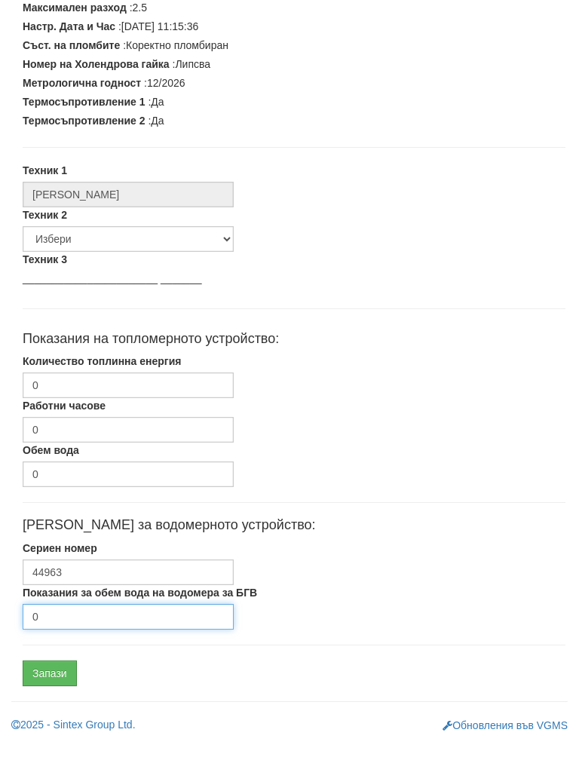
click at [80, 619] on input "0" at bounding box center [128, 632] width 211 height 26
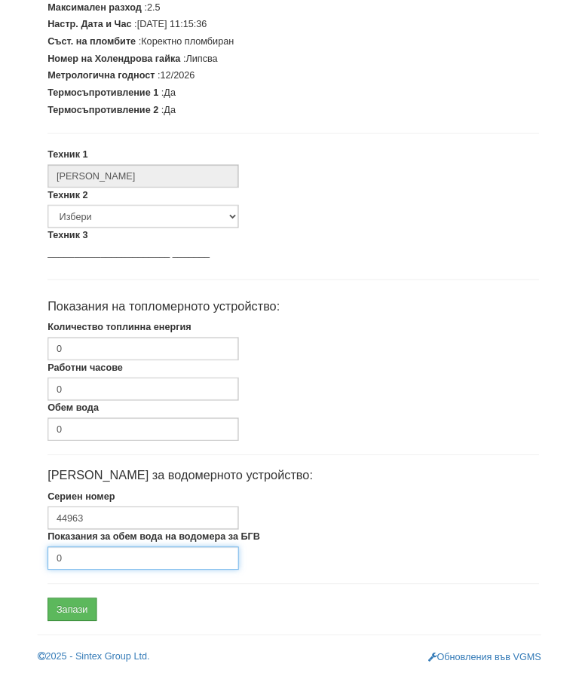
scroll to position [454, 0]
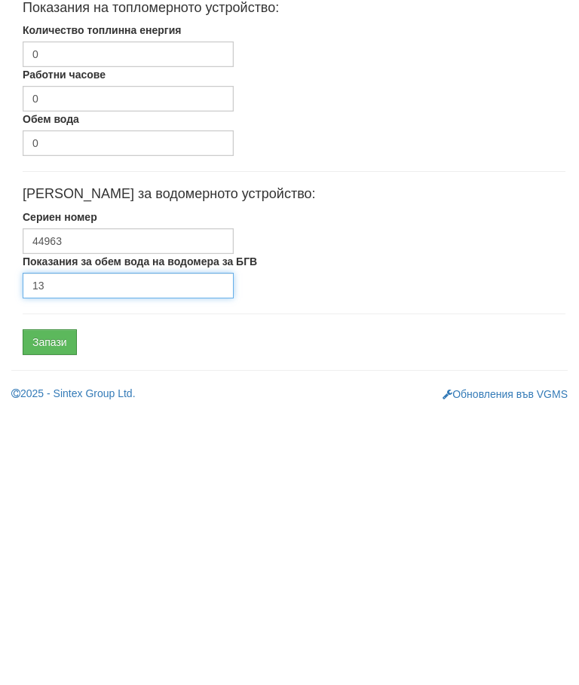
type input "13"
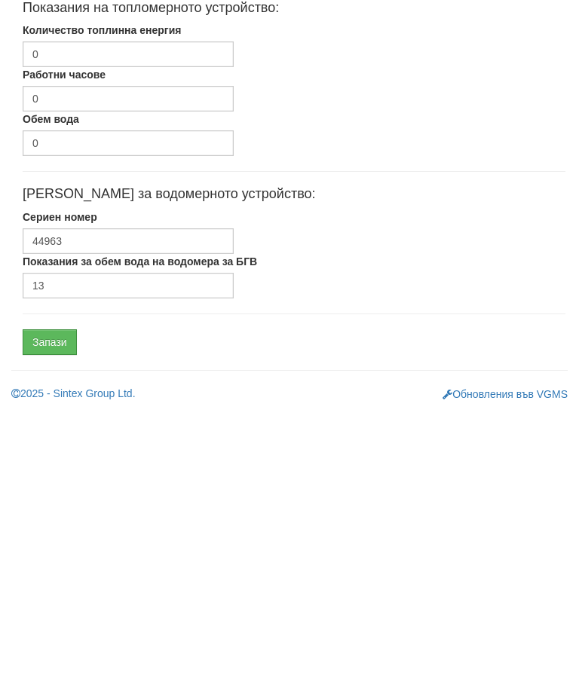
click at [59, 604] on input "Запази" at bounding box center [50, 617] width 54 height 26
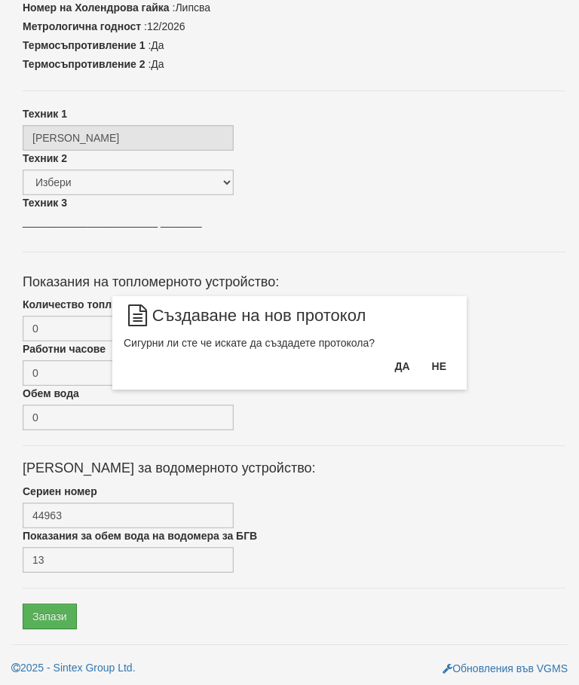
click at [385, 362] on button "Да" at bounding box center [401, 366] width 33 height 24
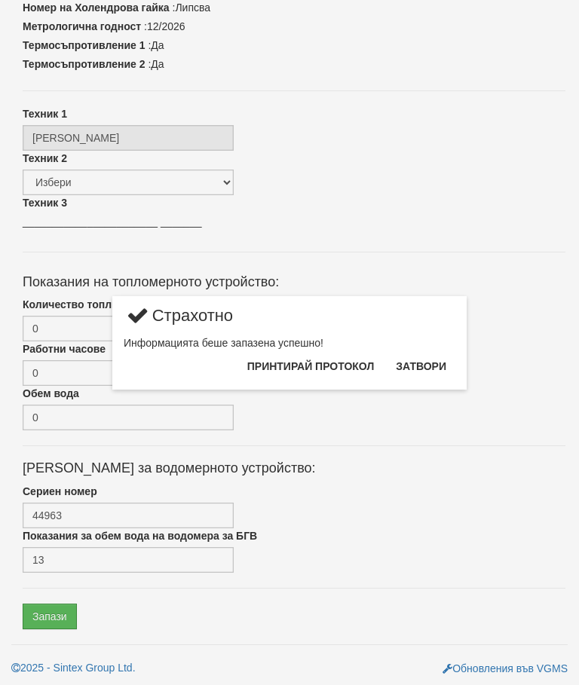
click at [426, 364] on button "Затвори" at bounding box center [421, 366] width 69 height 24
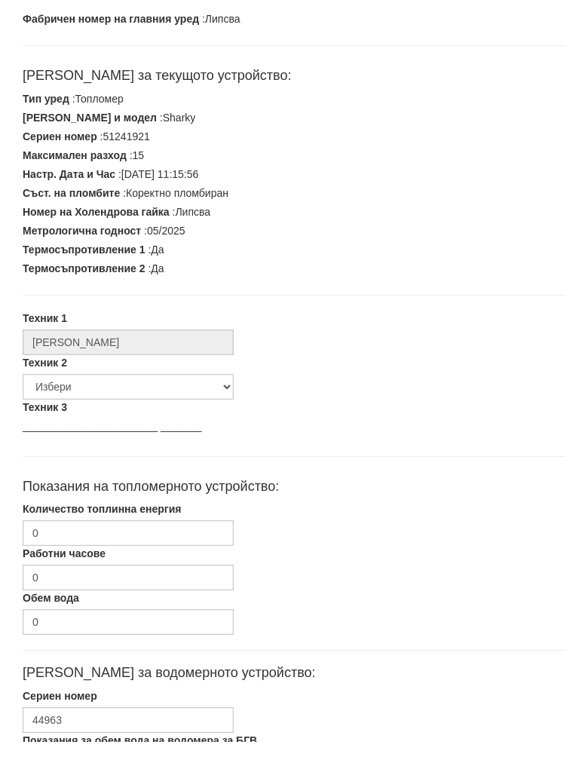
scroll to position [240, 0]
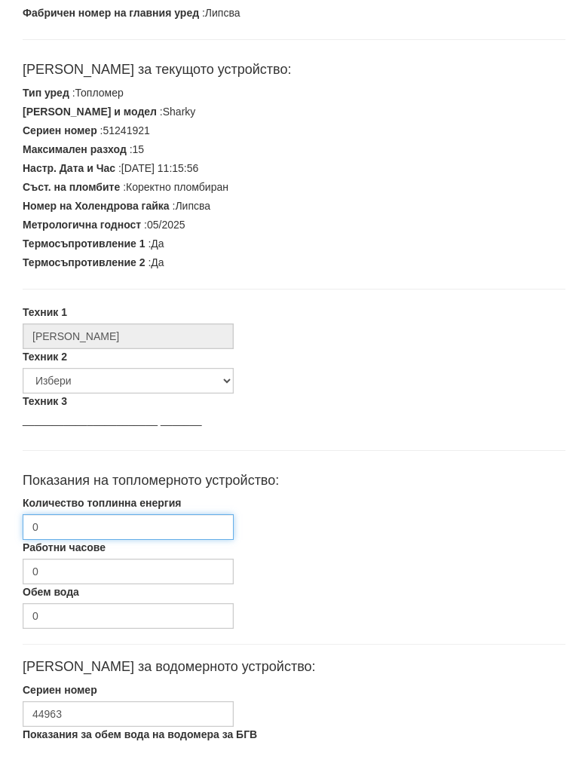
click at [134, 530] on input "0" at bounding box center [128, 543] width 211 height 26
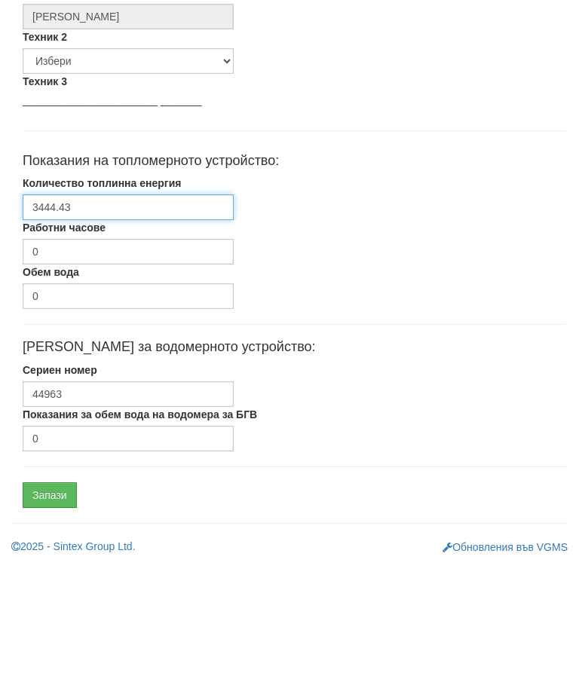
scroll to position [454, 0]
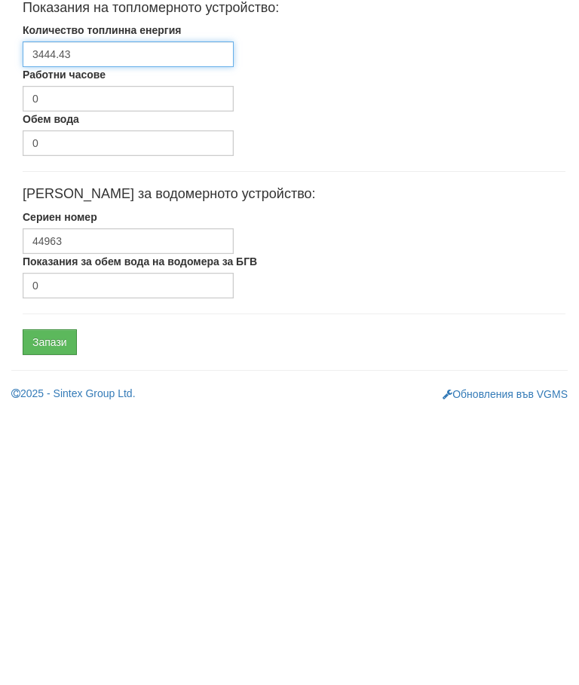
type input "3444.43"
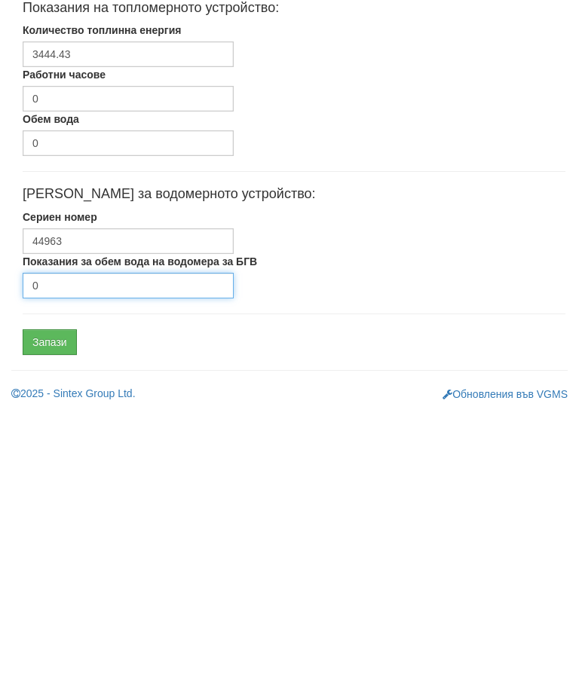
click at [107, 547] on input "0" at bounding box center [128, 560] width 211 height 26
type input "610"
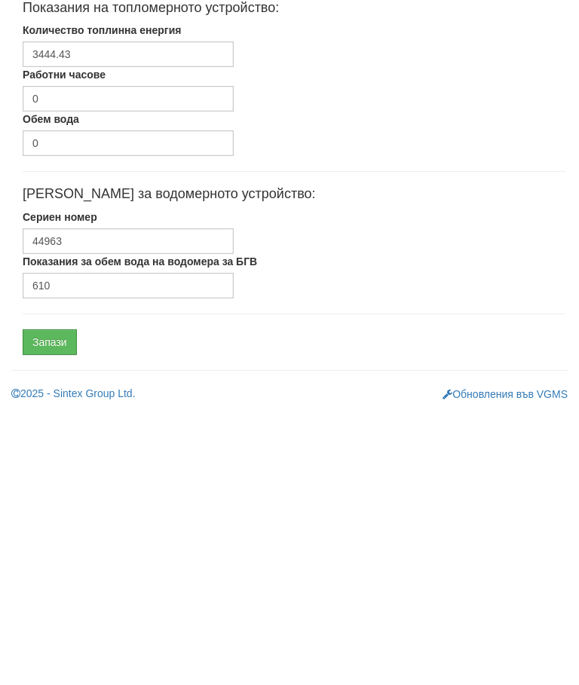
click at [60, 604] on input "Запази" at bounding box center [50, 617] width 54 height 26
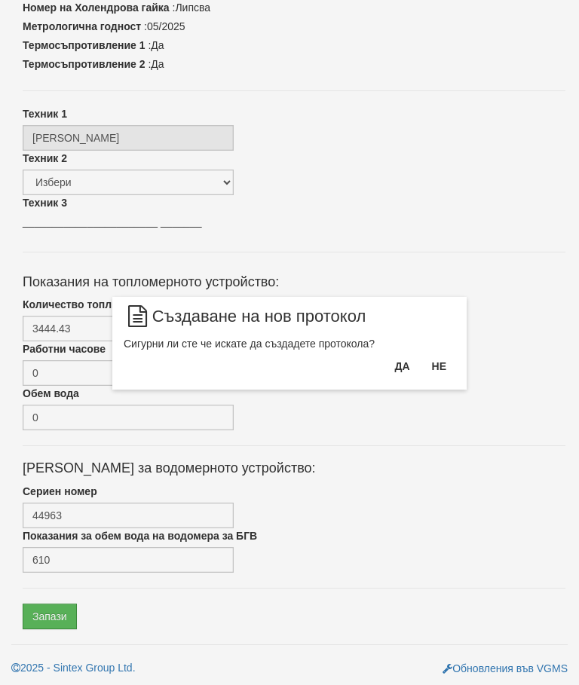
click at [393, 366] on button "Да" at bounding box center [401, 366] width 33 height 24
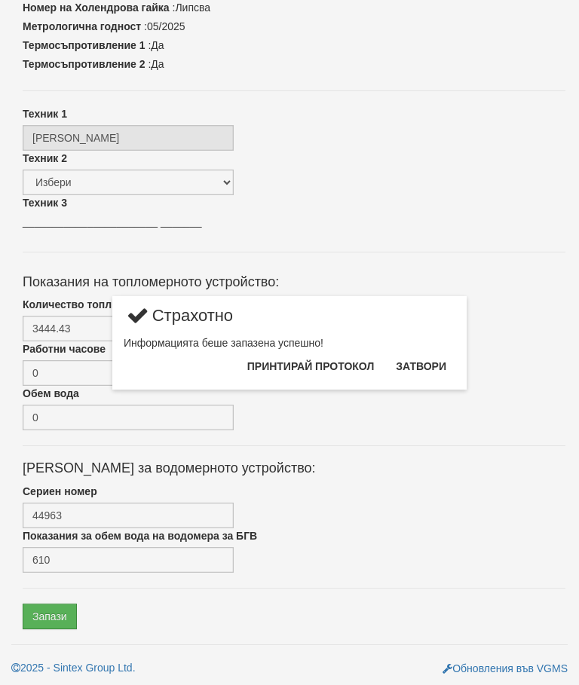
click at [426, 363] on button "Затвори" at bounding box center [421, 366] width 69 height 24
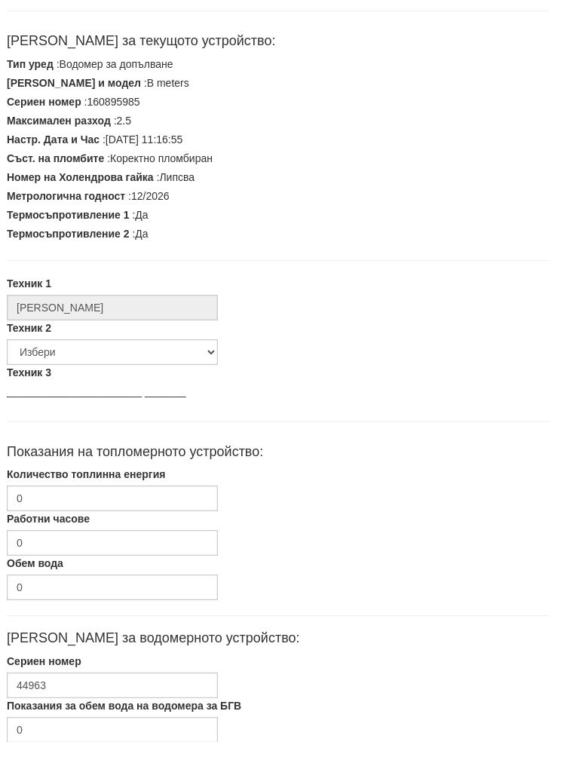
scroll to position [382, 5]
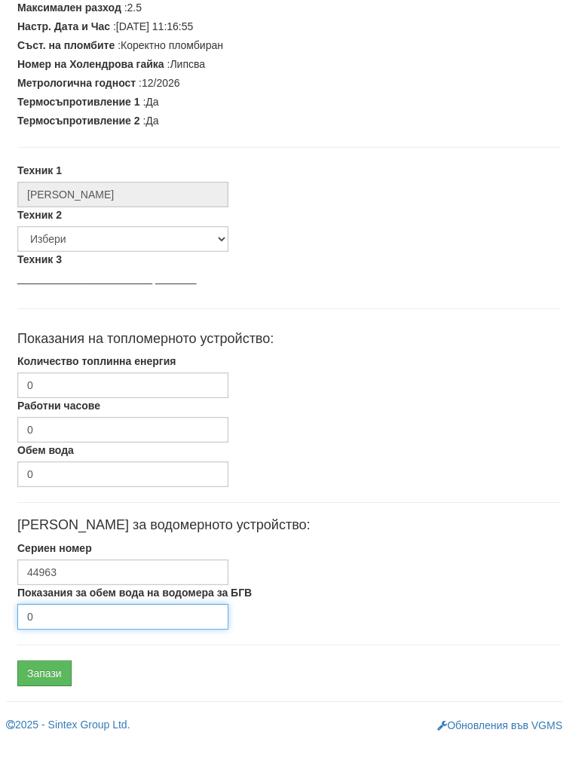
click at [102, 619] on input "0" at bounding box center [122, 632] width 211 height 26
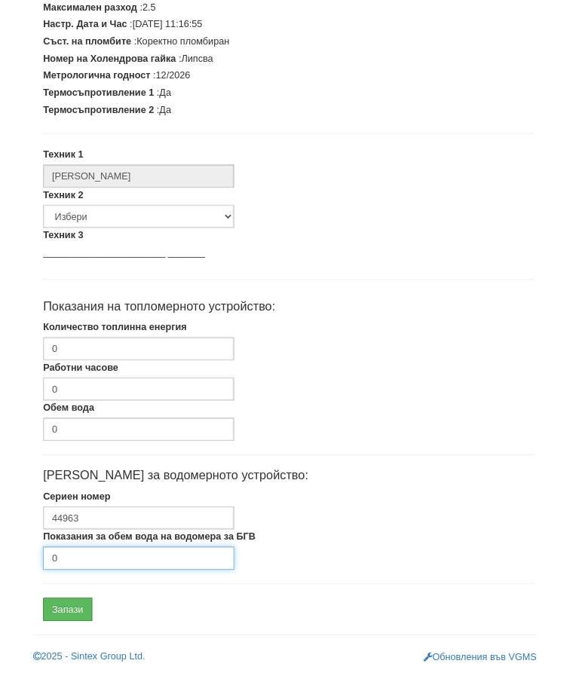
scroll to position [454, 0]
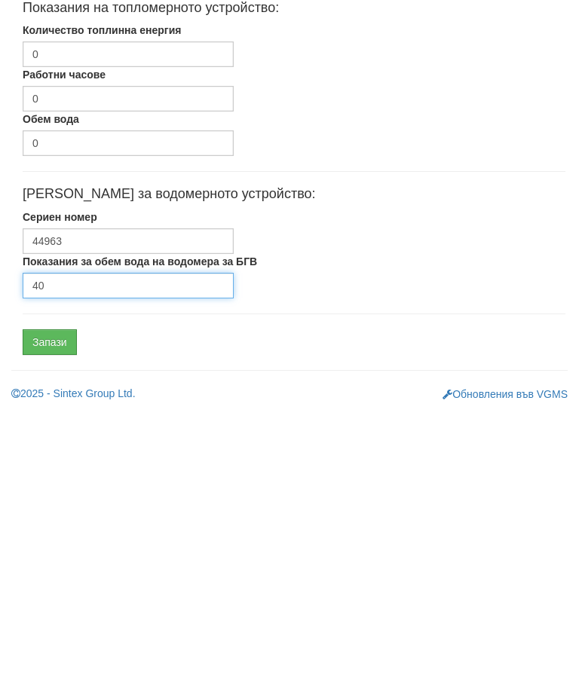
type input "40"
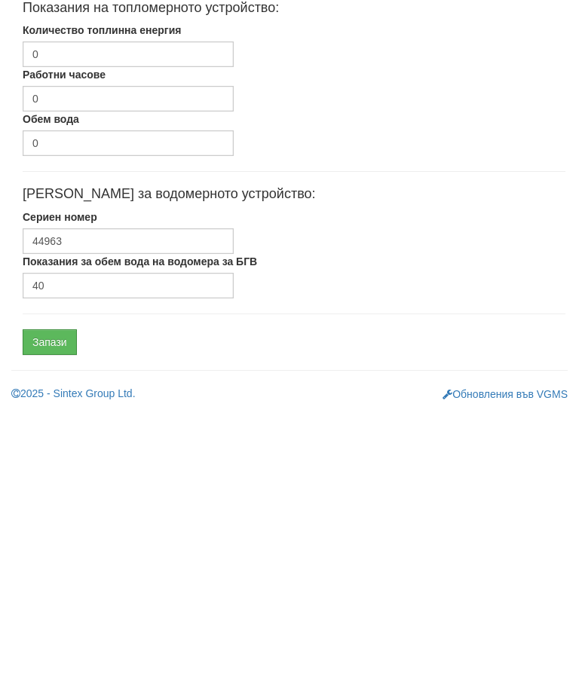
click at [63, 604] on input "Запази" at bounding box center [50, 617] width 54 height 26
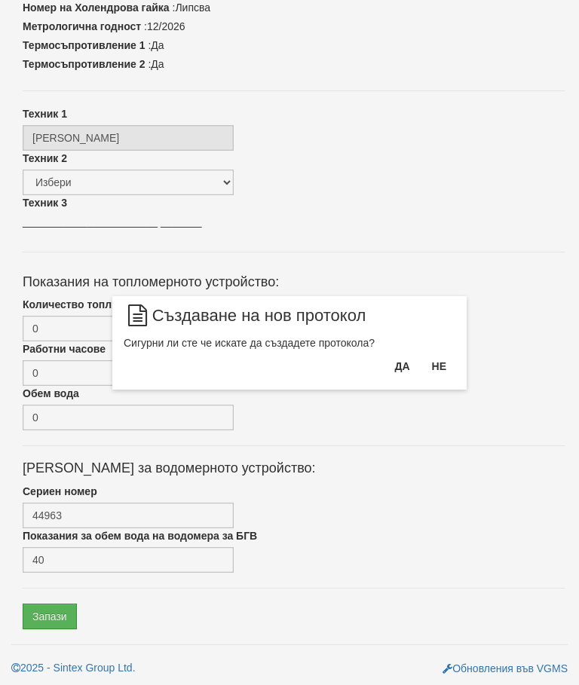
click at [389, 372] on button "Да" at bounding box center [401, 366] width 33 height 24
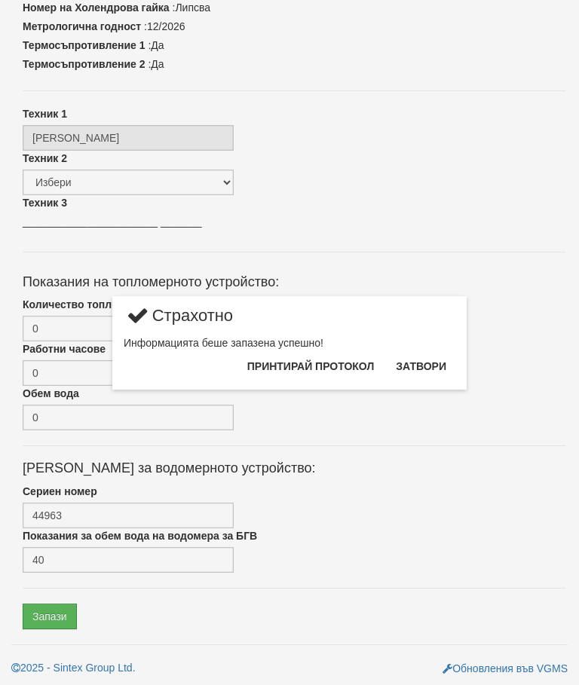
click at [420, 367] on button "Затвори" at bounding box center [421, 366] width 69 height 24
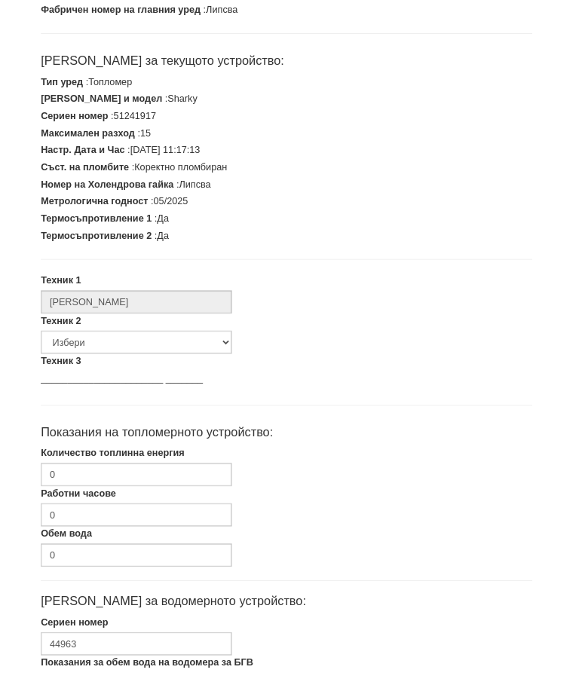
scroll to position [382, 5]
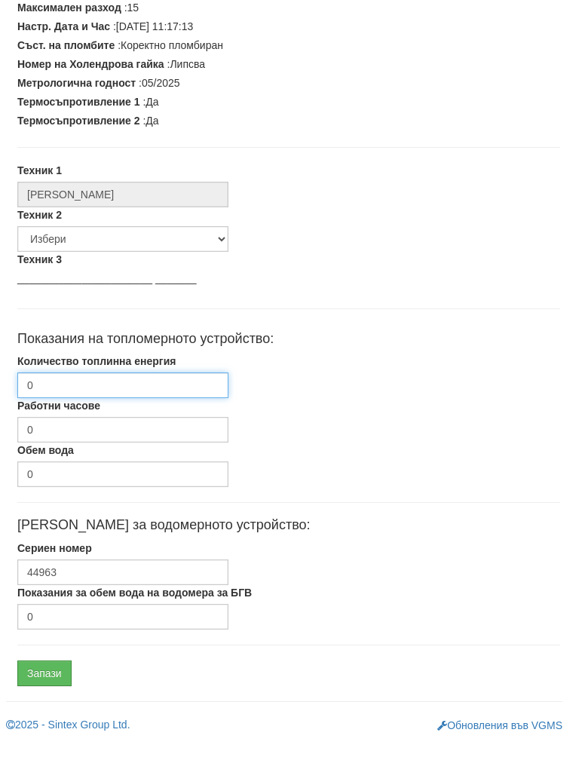
click at [121, 387] on input "0" at bounding box center [122, 400] width 211 height 26
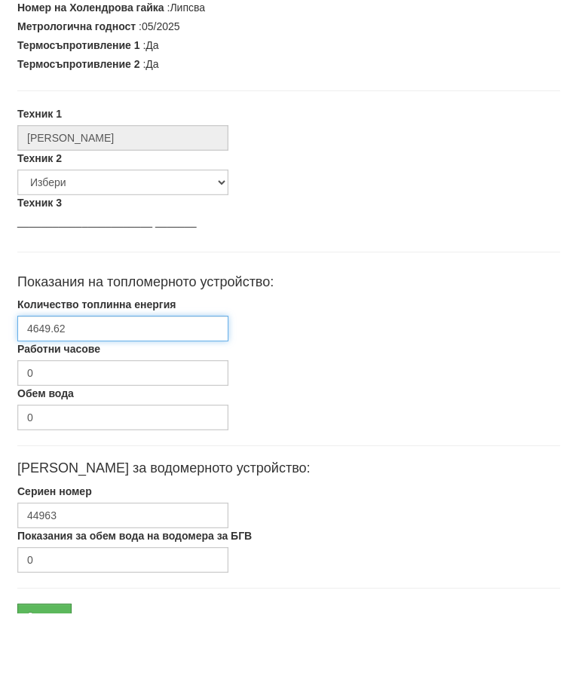
scroll to position [454, 5]
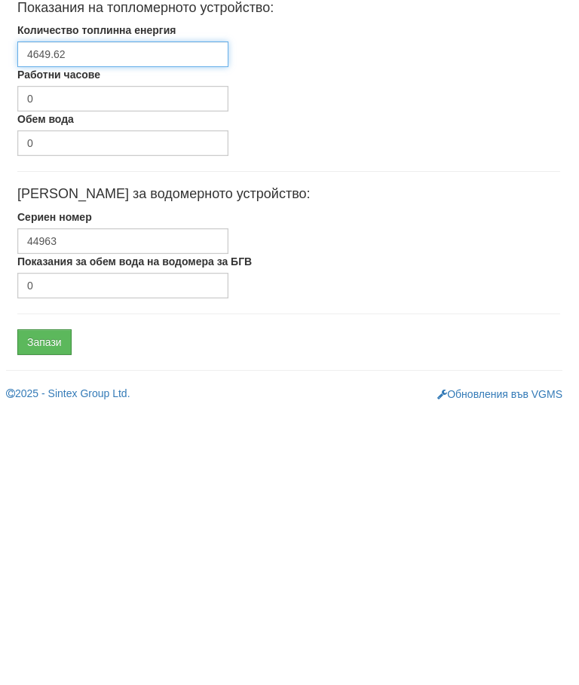
type input "4649.62"
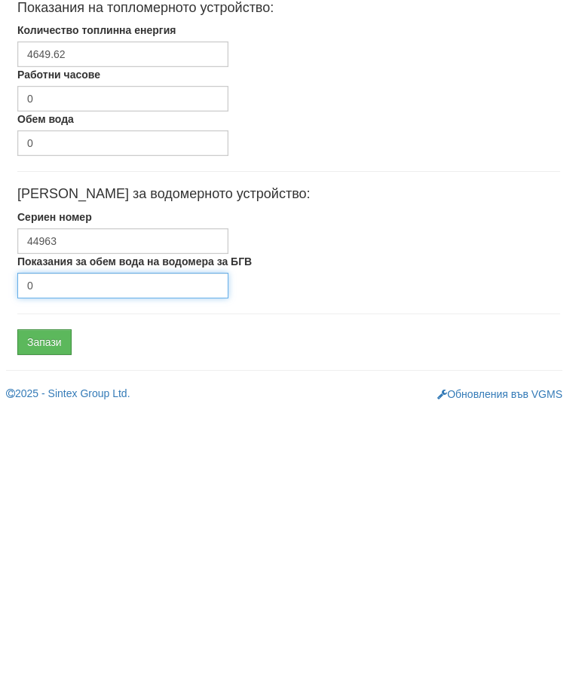
click at [97, 547] on input "0" at bounding box center [122, 560] width 211 height 26
type input "6702"
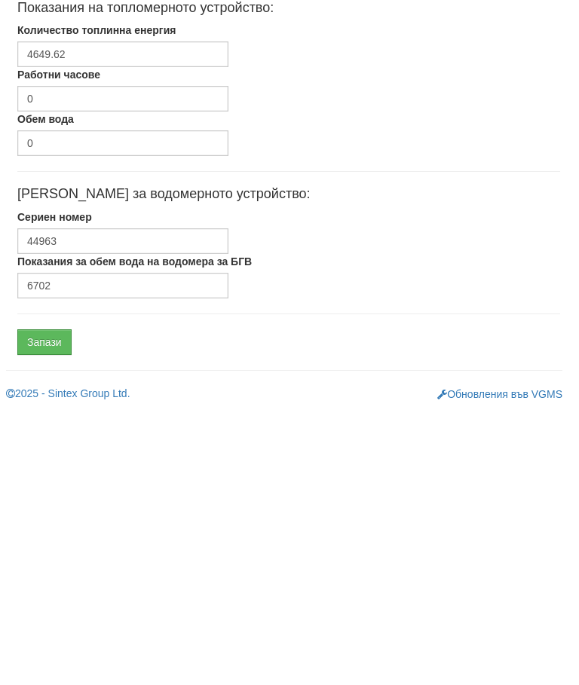
click at [47, 604] on input "Запази" at bounding box center [44, 617] width 54 height 26
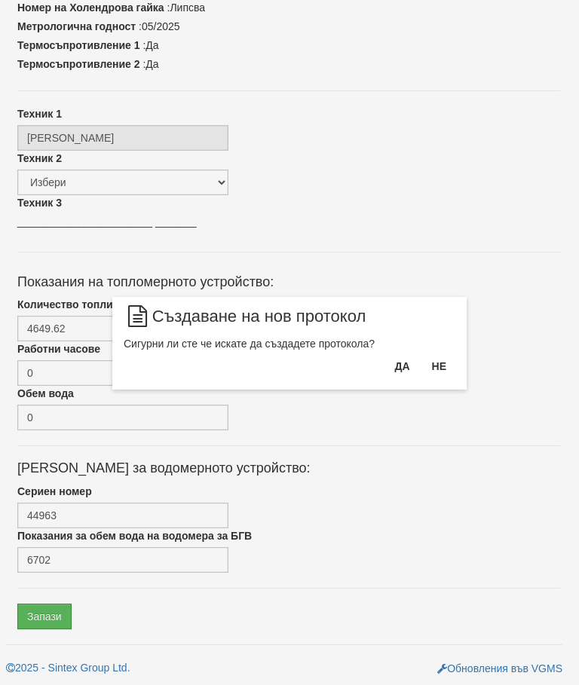
click at [399, 371] on button "Да" at bounding box center [401, 366] width 33 height 24
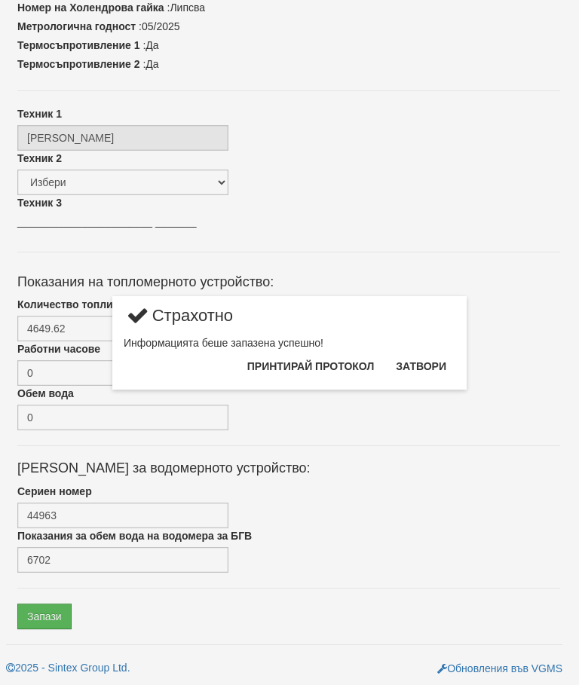
click at [418, 372] on button "Затвори" at bounding box center [421, 366] width 69 height 24
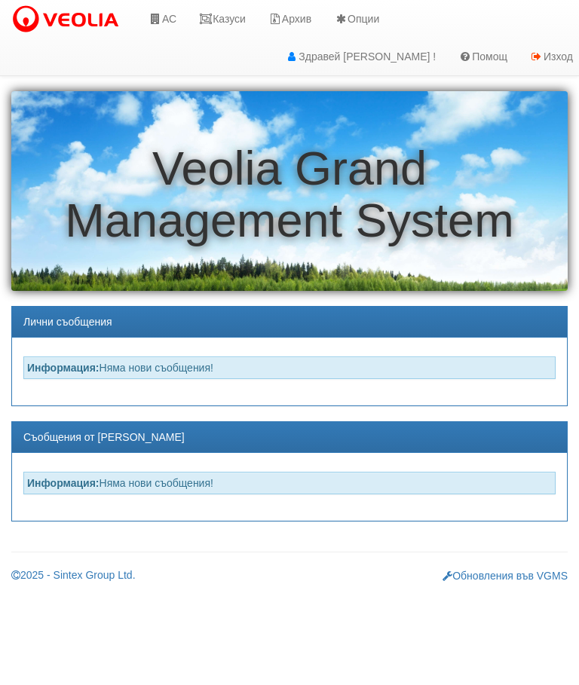
click at [223, 14] on link "Казуси" at bounding box center [222, 19] width 69 height 38
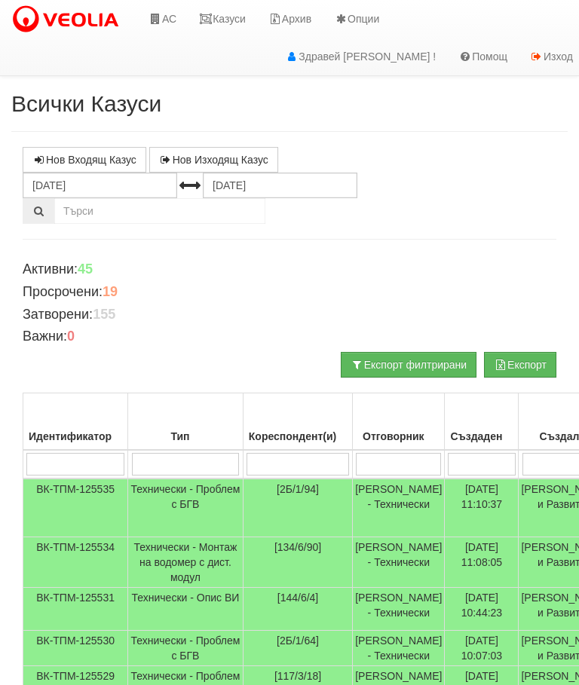
click at [246, 456] on input "search" at bounding box center [297, 464] width 102 height 23
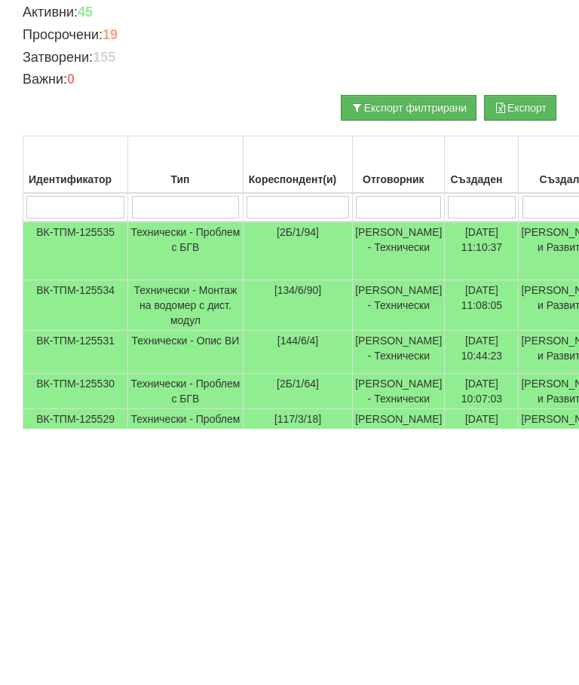
type input "1"
type input "109"
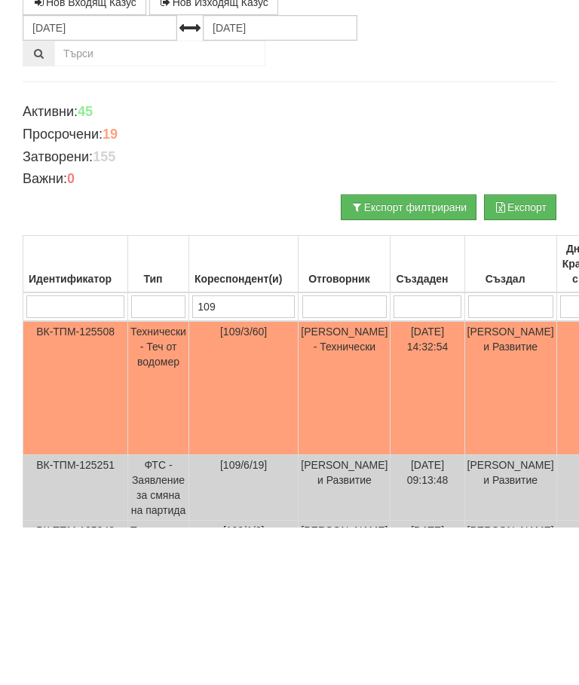
type input "109"
click at [434, 479] on td "[DATE] 14:32:54" at bounding box center [427, 546] width 74 height 134
